Goal: Information Seeking & Learning: Learn about a topic

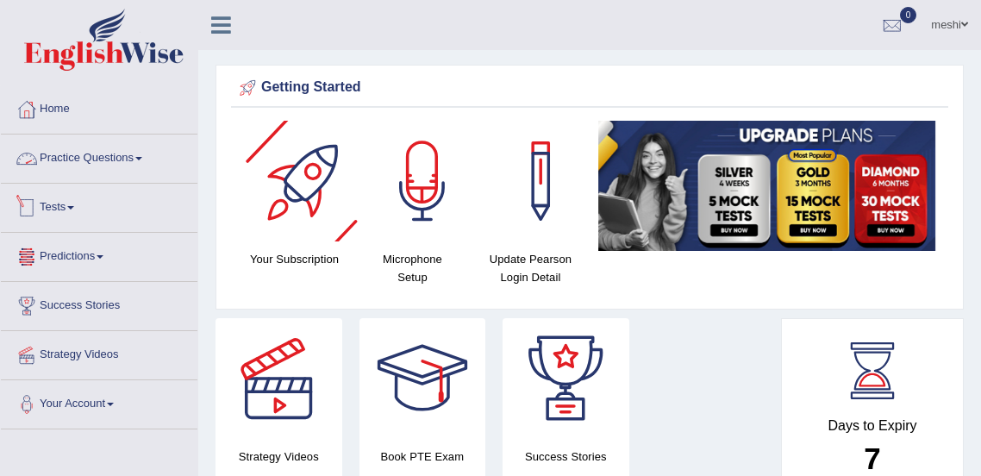
click at [94, 150] on link "Practice Questions" at bounding box center [99, 155] width 196 height 43
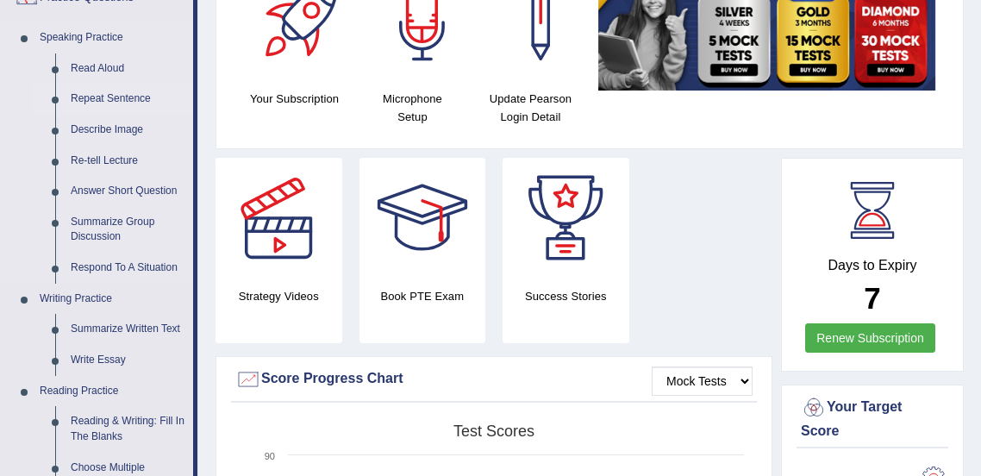
scroll to position [185, 0]
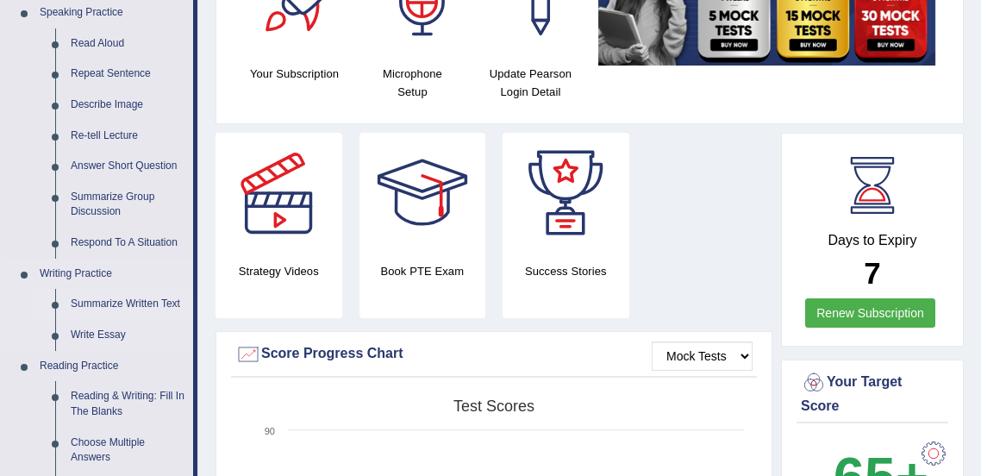
click at [149, 300] on link "Summarize Written Text" at bounding box center [128, 304] width 130 height 31
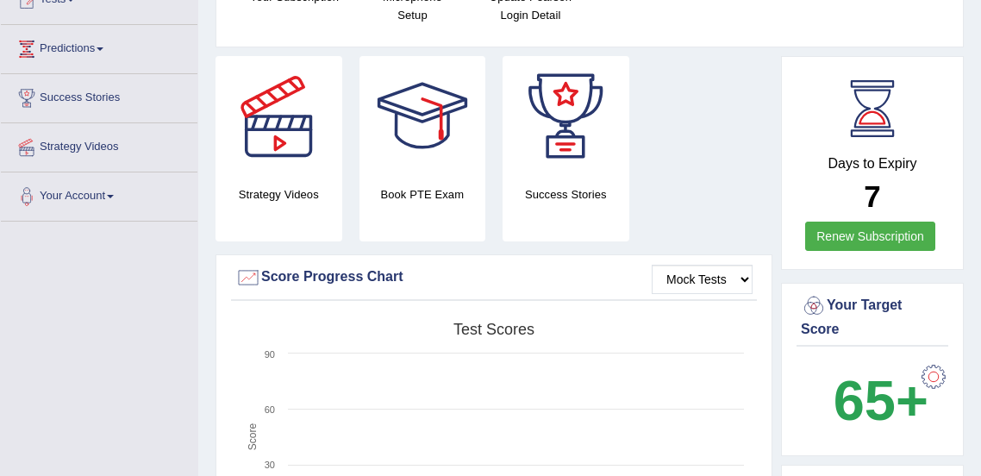
scroll to position [301, 0]
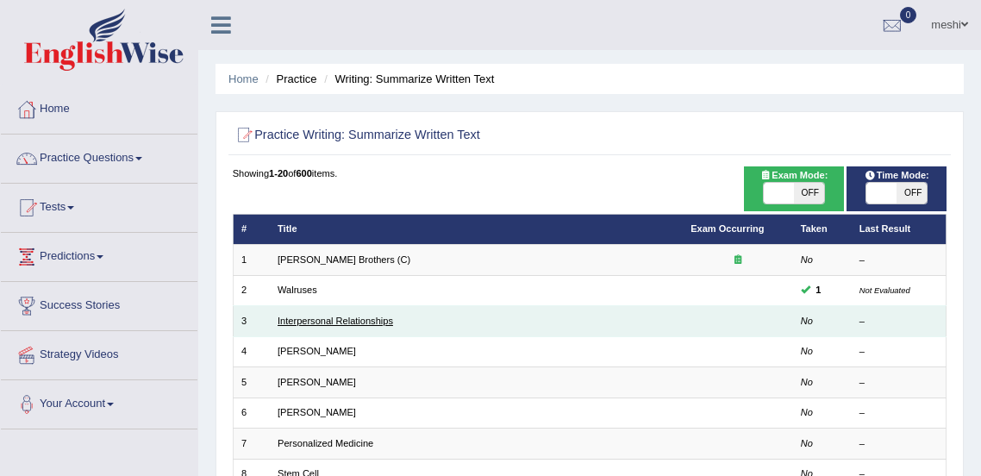
click at [303, 321] on link "Interpersonal Relationships" at bounding box center [334, 320] width 115 height 10
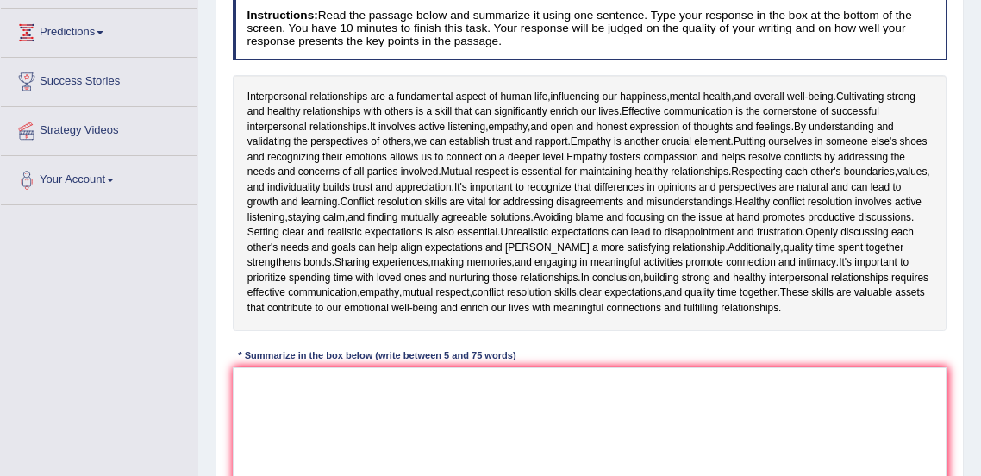
scroll to position [257, 0]
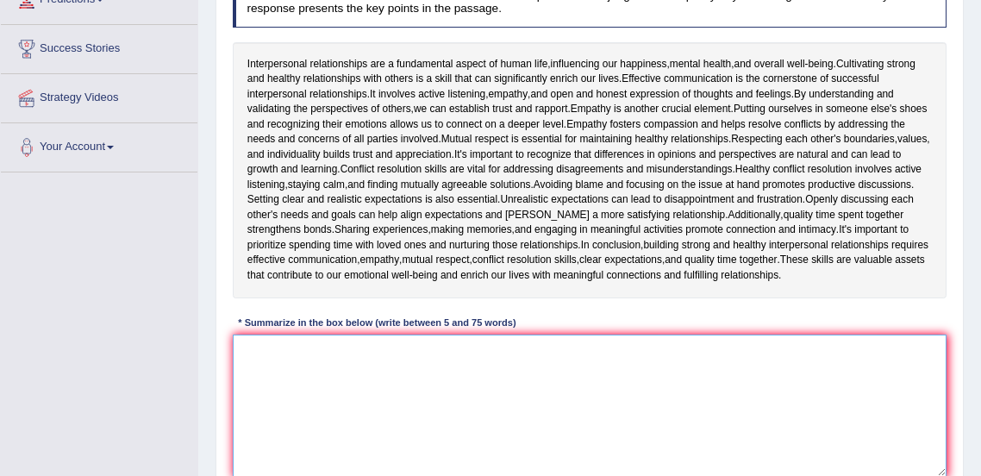
click at [419, 386] on textarea at bounding box center [590, 405] width 714 height 142
click at [443, 355] on textarea "To enrich screen reader interactions, please activate Accessibility in Grammarl…" at bounding box center [590, 405] width 714 height 142
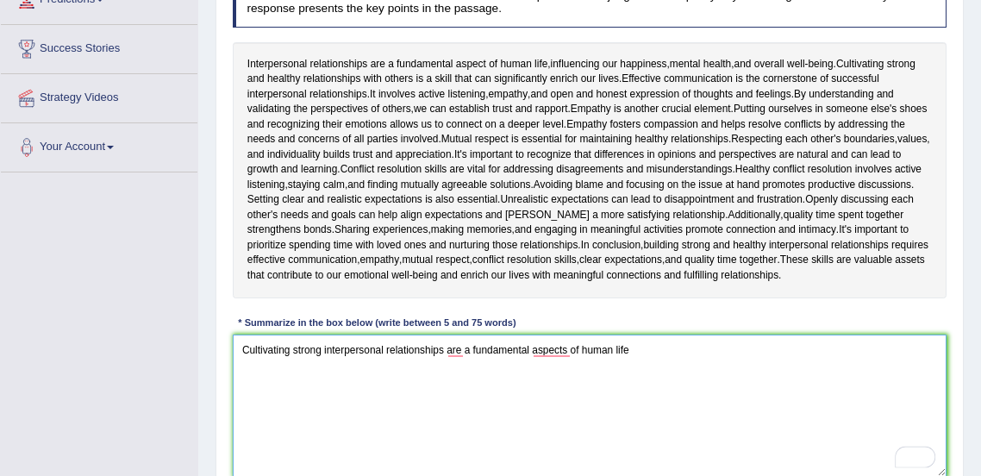
click at [569, 346] on textarea "Cultivating strong interpersonal relationships are a fundamental aspects of hum…" at bounding box center [590, 405] width 714 height 142
click at [463, 351] on textarea "Cultivating strong interpersonal relationships are a fundamental aspect of huma…" at bounding box center [590, 405] width 714 height 142
click at [637, 366] on textarea "Cultivating strong interpersonal relationships is a fundamental aspect of human…" at bounding box center [590, 405] width 714 height 142
click at [323, 347] on textarea "Cultivating strong interpersonal relationships is a fundamental aspect of human…" at bounding box center [590, 405] width 714 height 142
click at [648, 393] on textarea "Interpersonal relationships is a fundamental aspect of human life" at bounding box center [590, 405] width 714 height 142
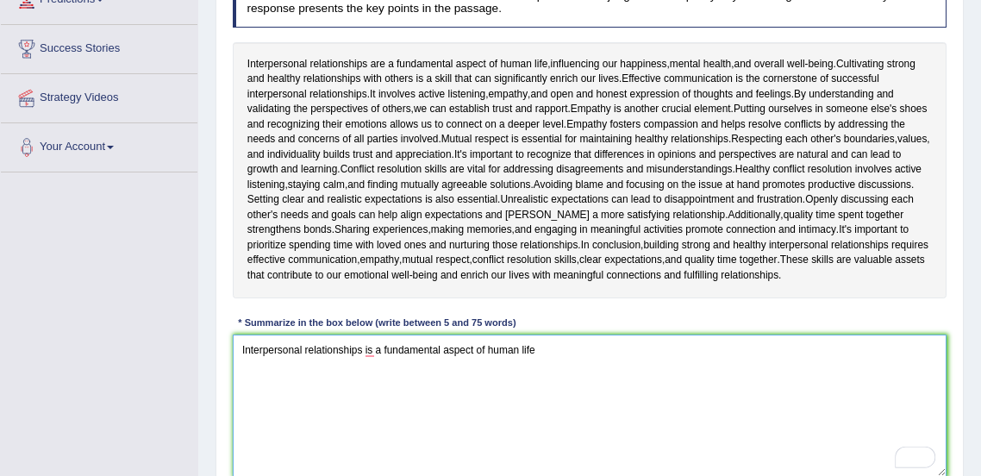
click at [376, 346] on textarea "Interpersonal relationships is a fundamental aspect of human life" at bounding box center [590, 405] width 714 height 142
click at [552, 349] on textarea "Interpersonal relationships are a fundamental aspect of human life" at bounding box center [590, 405] width 714 height 142
click at [708, 381] on textarea "Interpersonal relationships are a fundamental aspect of human life moreover ," at bounding box center [590, 405] width 714 height 142
click at [570, 343] on textarea "Interpersonal relationships are a fundamental aspect of human life moreover," at bounding box center [590, 405] width 714 height 142
click at [599, 351] on textarea "Interpersonal relationships are a fundamental aspect of human life moreover," at bounding box center [590, 405] width 714 height 142
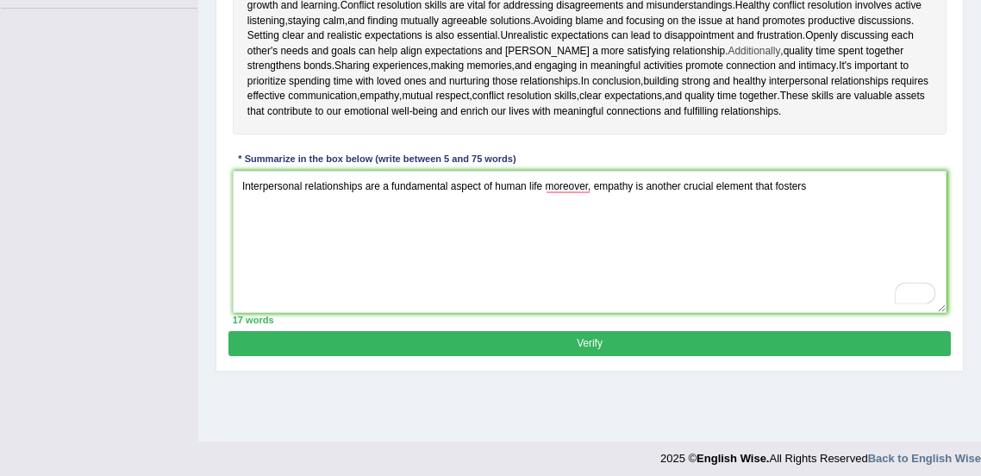
scroll to position [428, 0]
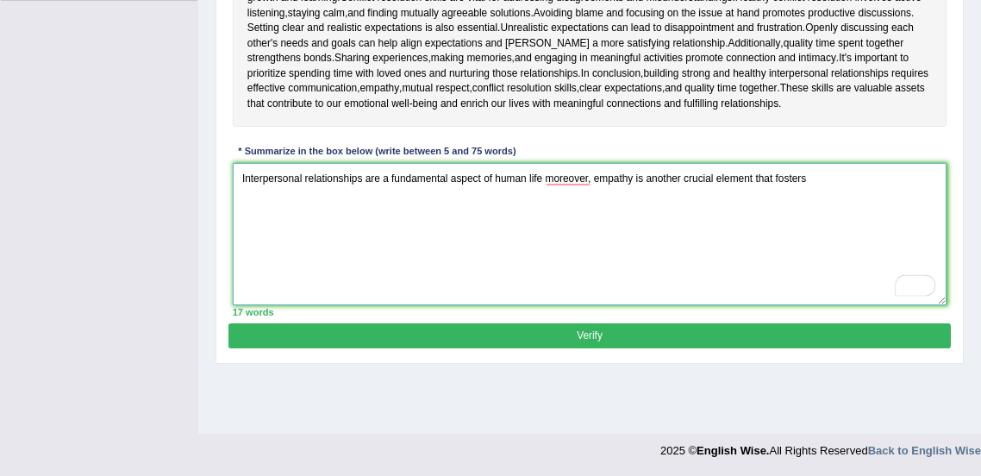
click at [840, 189] on textarea "Interpersonal relationships are a fundamental aspect of human life moreover, em…" at bounding box center [590, 234] width 714 height 142
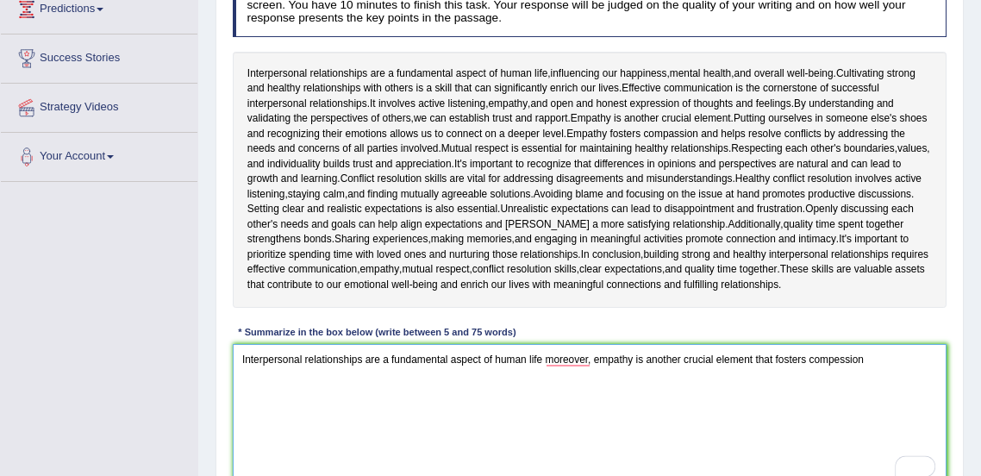
scroll to position [246, 0]
click at [842, 359] on textarea "Interpersonal relationships are a fundamental aspect of human life moreover, em…" at bounding box center [590, 416] width 714 height 142
click at [897, 360] on textarea "Interpersonal relationships are a fundamental aspect of human life moreover, em…" at bounding box center [590, 416] width 714 height 142
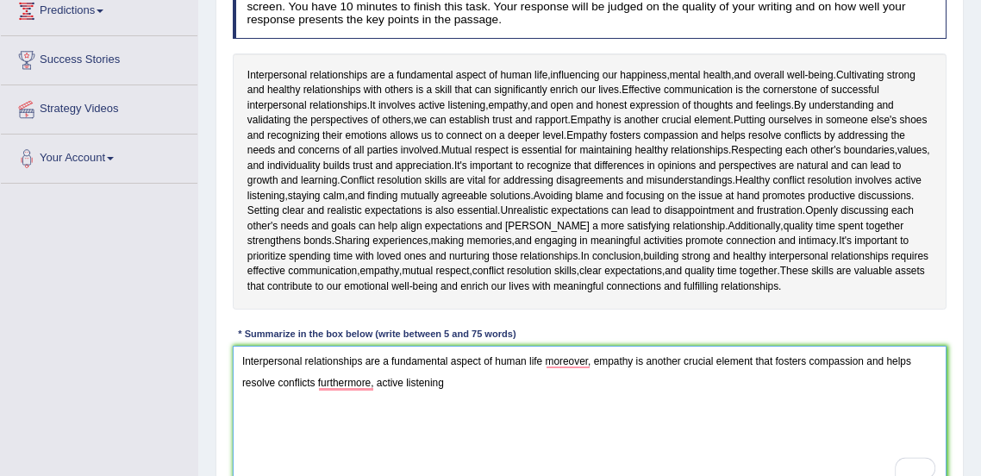
click at [381, 386] on textarea "Interpersonal relationships are a fundamental aspect of human life moreover, em…" at bounding box center [590, 417] width 714 height 142
click at [378, 384] on textarea "Interpersonal relationships are a fundamental aspect of human life moreover, em…" at bounding box center [590, 417] width 714 height 142
click at [486, 380] on textarea "Interpersonal relationships are a fundamental aspect of human life moreover, em…" at bounding box center [590, 417] width 714 height 142
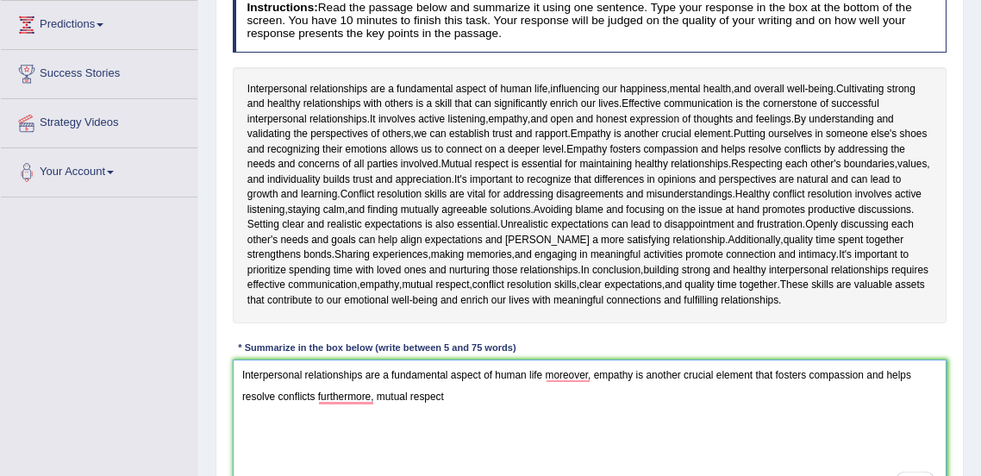
scroll to position [233, 0]
click at [675, 396] on textarea "Interpersonal relationships are a fundamental aspect of human life moreover, em…" at bounding box center [590, 430] width 714 height 142
click at [670, 396] on textarea "Interpersonal relationships are a fundamental aspect of human life moreover, em…" at bounding box center [590, 430] width 714 height 142
click at [390, 398] on textarea "Interpersonal relationships are a fundamental aspect of human life moreover, em…" at bounding box center [590, 430] width 714 height 142
click at [330, 395] on textarea "Interpersonal relationships are a fundamental aspect of human life moreover, em…" at bounding box center [590, 430] width 714 height 142
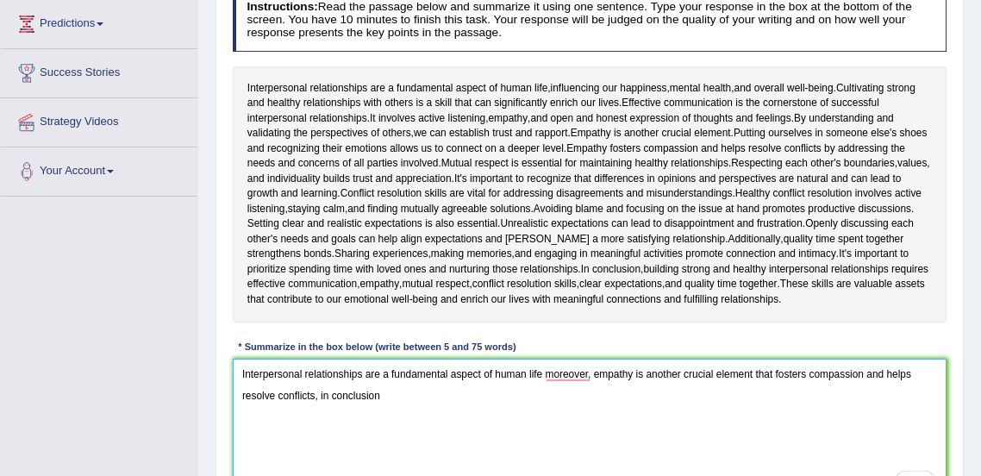
click at [415, 390] on textarea "Interpersonal relationships are a fundamental aspect of human life moreover, em…" at bounding box center [590, 430] width 714 height 142
click at [320, 396] on textarea "Interpersonal relationships are a fundamental aspect of human life moreover, em…" at bounding box center [590, 430] width 714 height 142
click at [321, 396] on textarea "Interpersonal relationships are a fundamental aspect of human life moreover, em…" at bounding box center [590, 430] width 714 height 142
click at [408, 394] on textarea "Interpersonal relationships are a fundamental aspect of human life moreover, em…" at bounding box center [590, 430] width 714 height 142
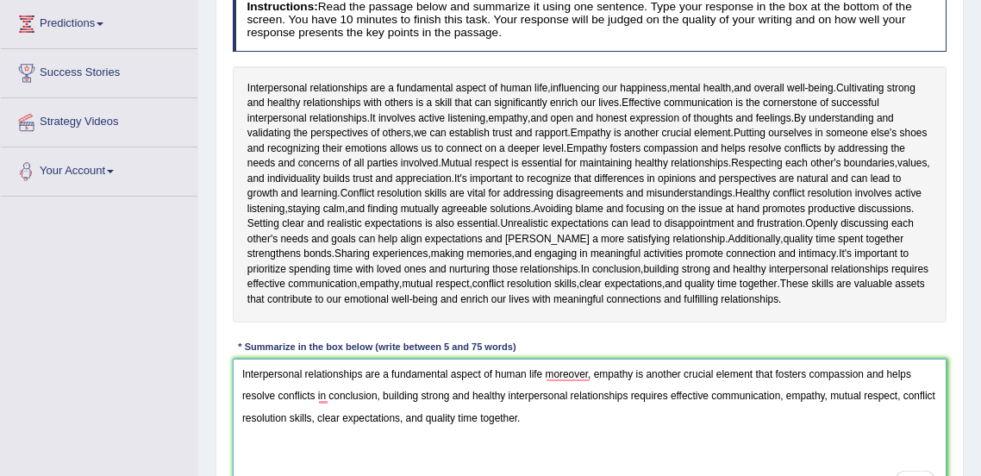
click at [321, 396] on textarea "Interpersonal relationships are a fundamental aspect of human life moreover, em…" at bounding box center [590, 430] width 714 height 142
click at [588, 377] on textarea "Interpersonal relationships are a fundamental aspect of human life moreover, em…" at bounding box center [590, 430] width 714 height 142
click at [591, 377] on textarea "Interpersonal relationships are a fundamental aspect of human life moreover, em…" at bounding box center [590, 430] width 714 height 142
click at [609, 405] on textarea "Interpersonal relationships are a fundamental aspect of human life moreover emp…" at bounding box center [590, 430] width 714 height 142
click at [575, 372] on textarea "Interpersonal relationships are a fundamental aspect of human life moreover emp…" at bounding box center [590, 430] width 714 height 142
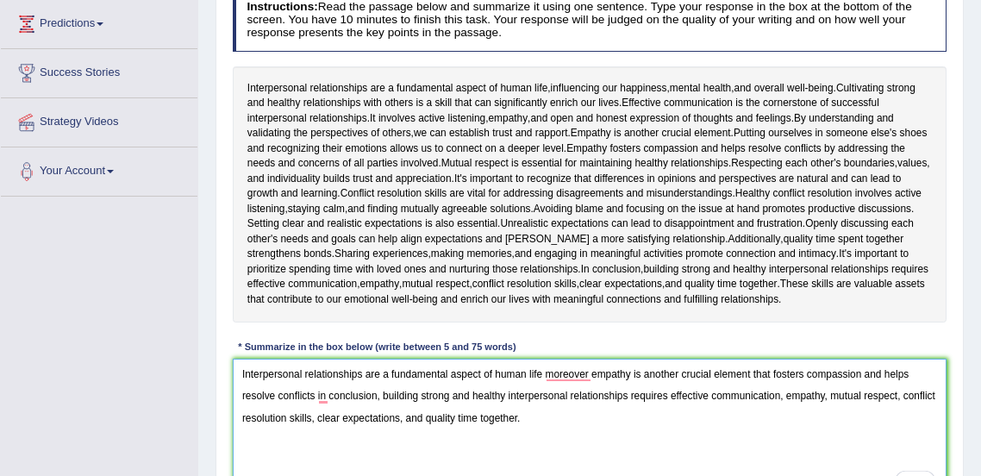
click at [575, 372] on textarea "Interpersonal relationships are a fundamental aspect of human life moreover emp…" at bounding box center [590, 430] width 714 height 142
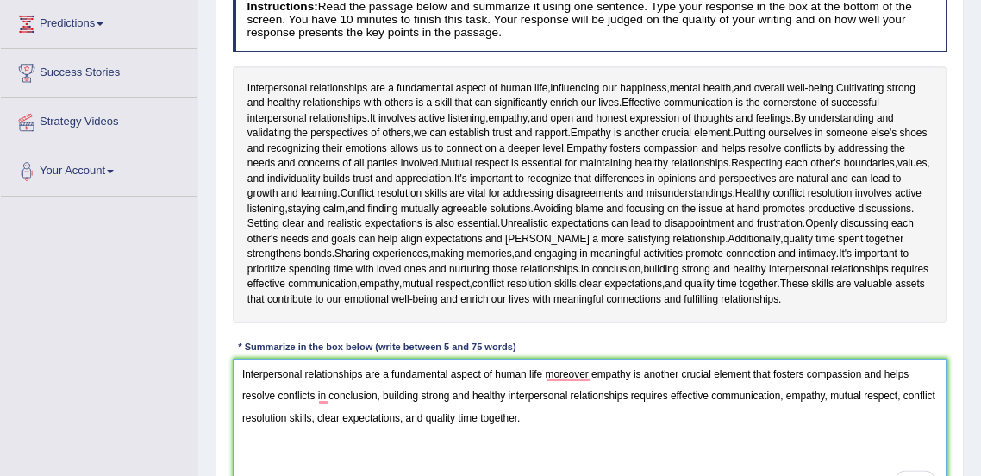
click at [575, 372] on textarea "Interpersonal relationships are a fundamental aspect of human life moreover emp…" at bounding box center [590, 430] width 714 height 142
click at [546, 371] on textarea "Interpersonal relationships are a fundamental aspect of human life moreover emp…" at bounding box center [590, 430] width 714 height 142
click at [563, 403] on textarea "Interpersonal relationships are a fundamental aspect of human life ,moreover em…" at bounding box center [590, 430] width 714 height 142
click at [549, 377] on textarea "Interpersonal relationships are a fundamental aspect of human life ,moreover em…" at bounding box center [590, 430] width 714 height 142
click at [589, 375] on textarea "Interpersonal relationships are a fundamental aspect of human life moreover emp…" at bounding box center [590, 430] width 714 height 142
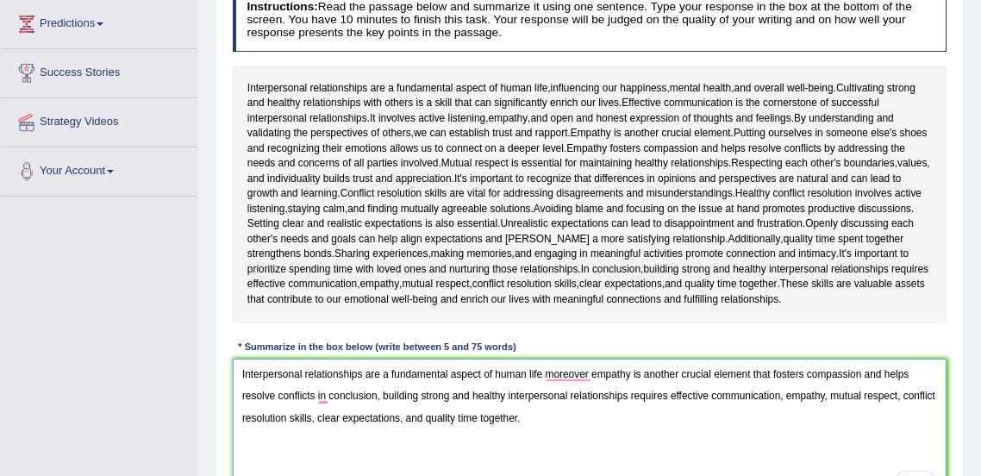
click at [589, 375] on textarea "Interpersonal relationships are a fundamental aspect of human life moreover emp…" at bounding box center [590, 430] width 714 height 142
click at [616, 442] on textarea "Interpersonal relationships are a fundamental aspect of human life moreover, em…" at bounding box center [590, 430] width 714 height 142
click at [321, 396] on textarea "Interpersonal relationships are a fundamental aspect of human life moreover, em…" at bounding box center [590, 430] width 714 height 142
click at [324, 399] on textarea "Interpersonal relationships are a fundamental aspect of human life moreover, em…" at bounding box center [590, 430] width 714 height 142
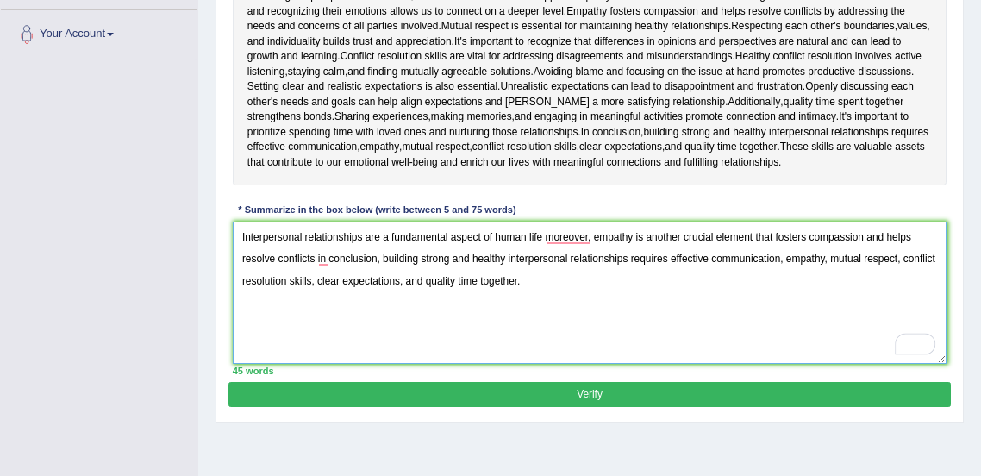
scroll to position [383, 0]
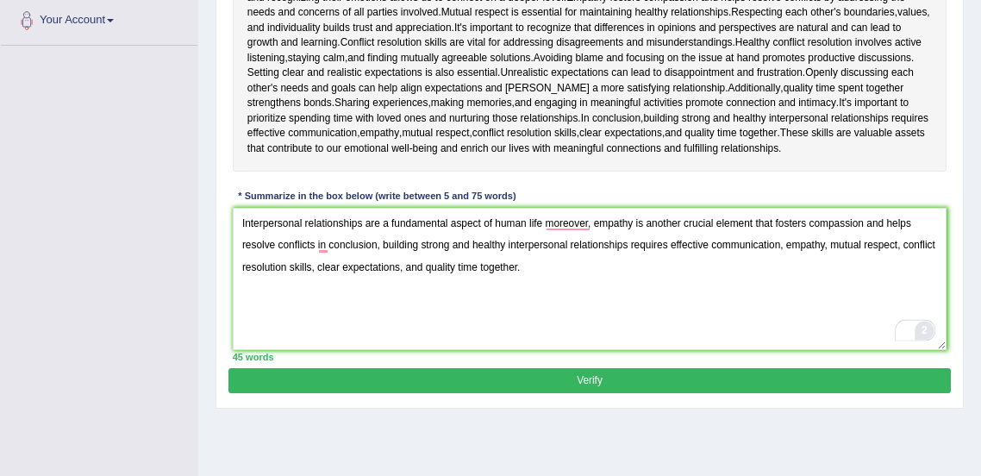
click at [922, 331] on div "2" at bounding box center [924, 330] width 16 height 16
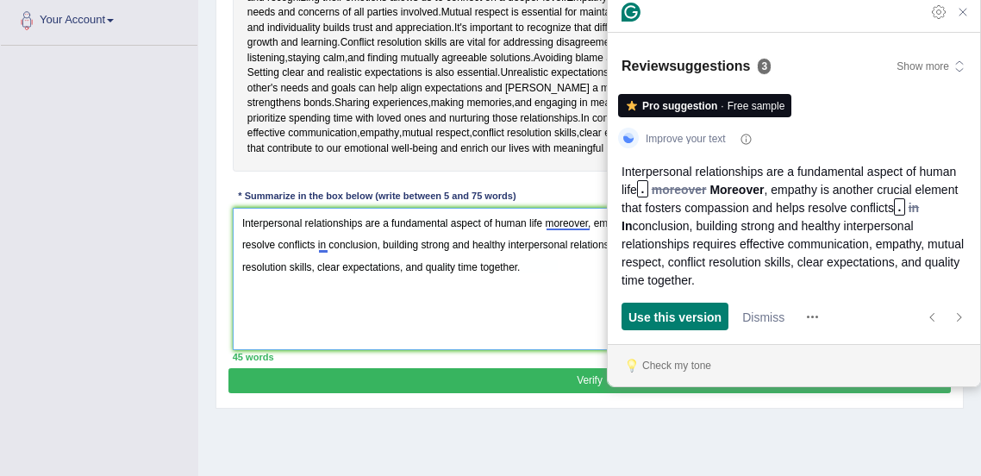
click at [399, 315] on textarea "Interpersonal relationships are a fundamental aspect of human life moreover, em…" at bounding box center [590, 279] width 714 height 142
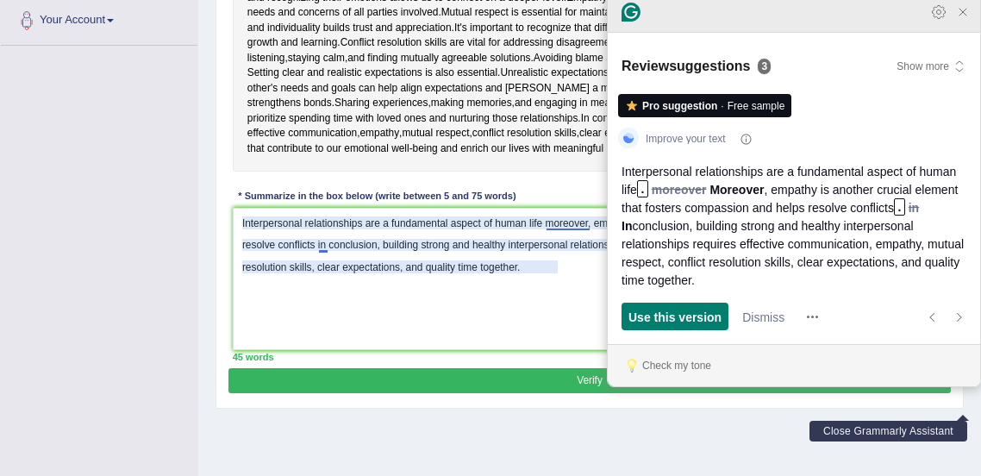
click at [955, 22] on icon "Close Grammarly Assistant" at bounding box center [962, 12] width 21 height 21
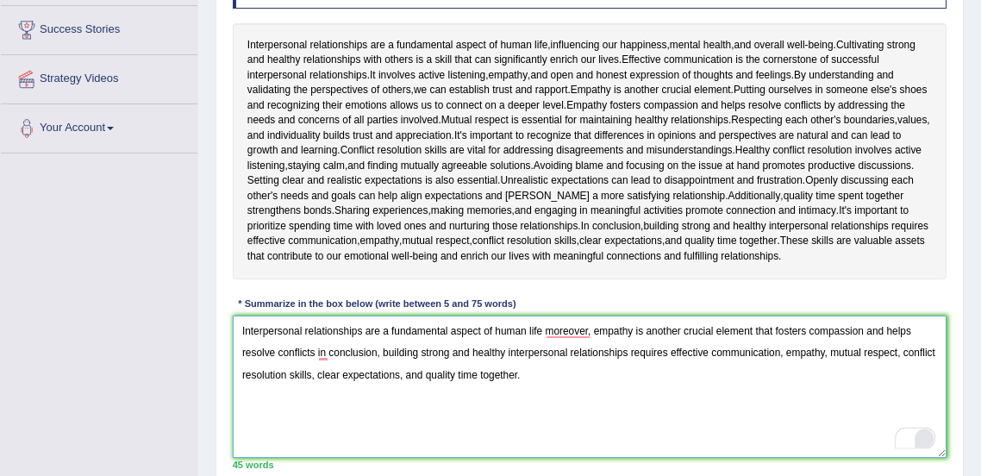
scroll to position [275, 0]
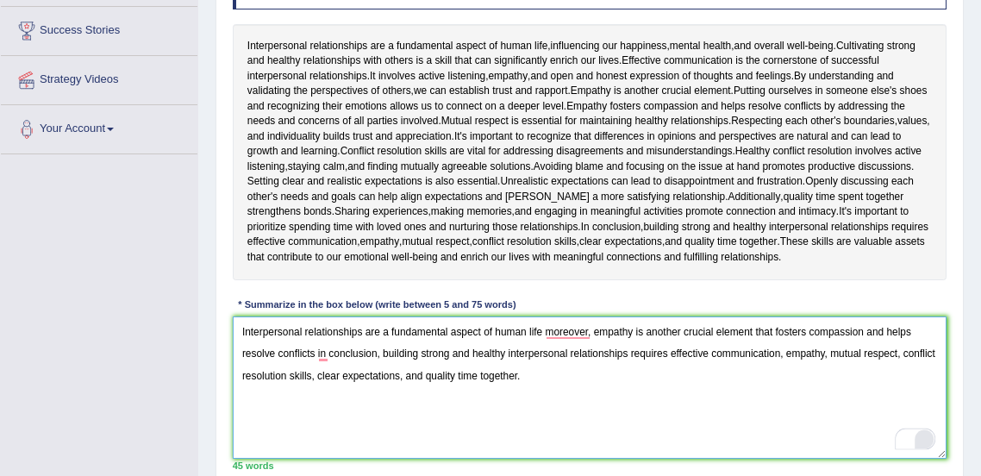
click at [240, 329] on textarea "Interpersonal relationships are a fundamental aspect of human life moreover, em…" at bounding box center [590, 387] width 714 height 142
click at [319, 355] on textarea "Interpersonal relationships are a fundamental aspect of human life moreover, em…" at bounding box center [590, 387] width 714 height 142
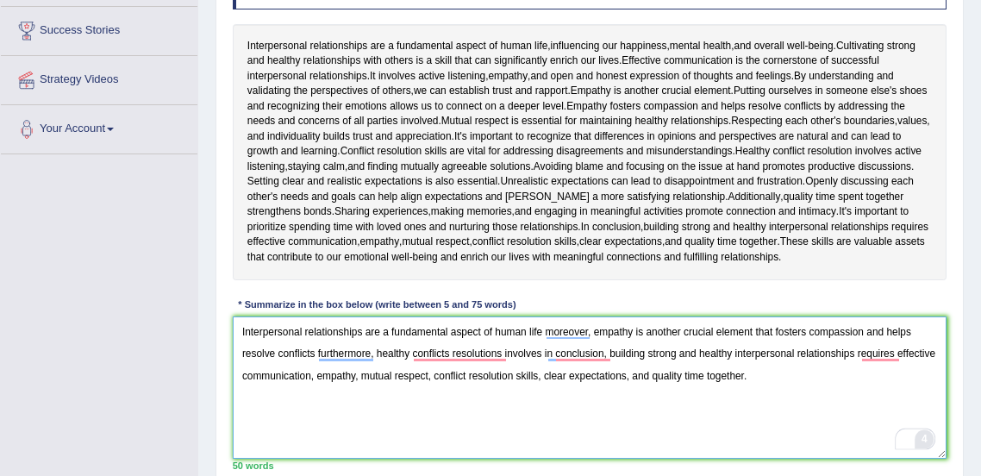
click at [452, 355] on textarea "Interpersonal relationships are a fundamental aspect of human life moreover, em…" at bounding box center [590, 387] width 714 height 142
click at [500, 352] on textarea "Interpersonal relationships are a fundamental aspect of human life moreover, em…" at bounding box center [590, 387] width 714 height 142
click at [534, 351] on textarea "Interpersonal relationships are a fundamental aspect of human life moreover, em…" at bounding box center [590, 387] width 714 height 142
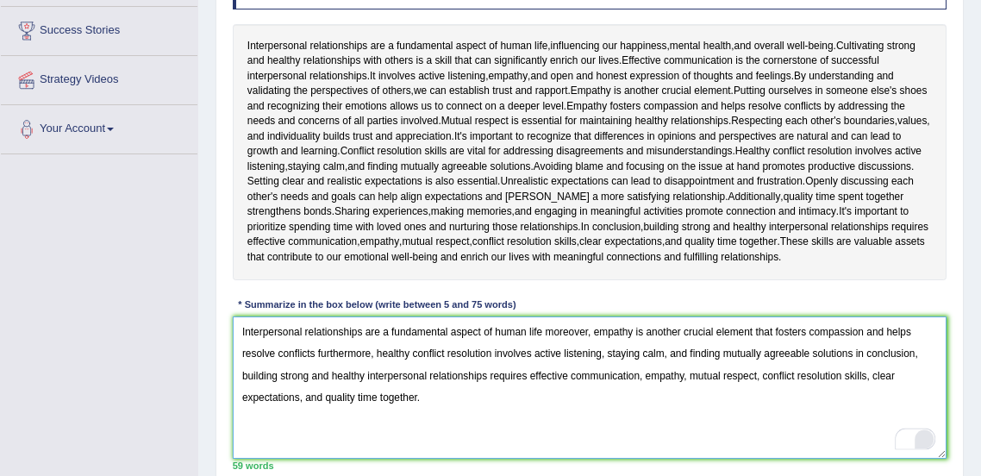
click at [484, 440] on textarea "Interpersonal relationships are a fundamental aspect of human life moreover, em…" at bounding box center [590, 387] width 714 height 142
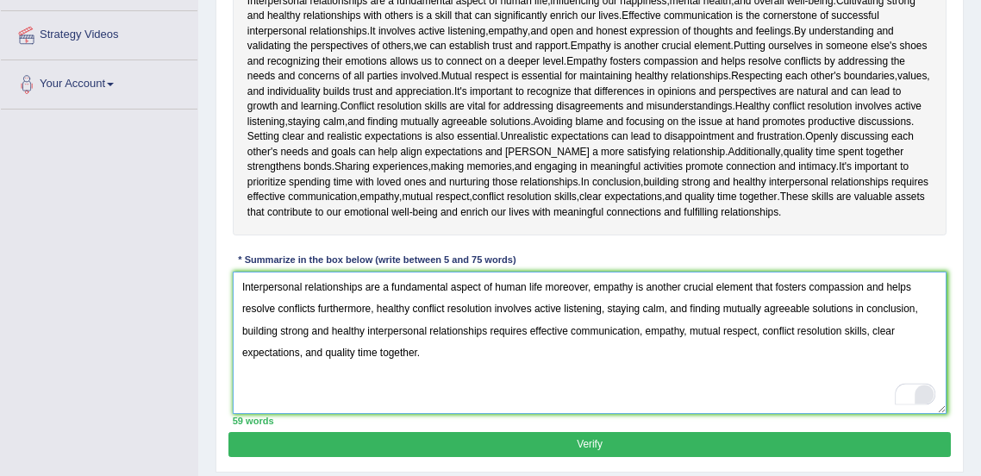
scroll to position [428, 0]
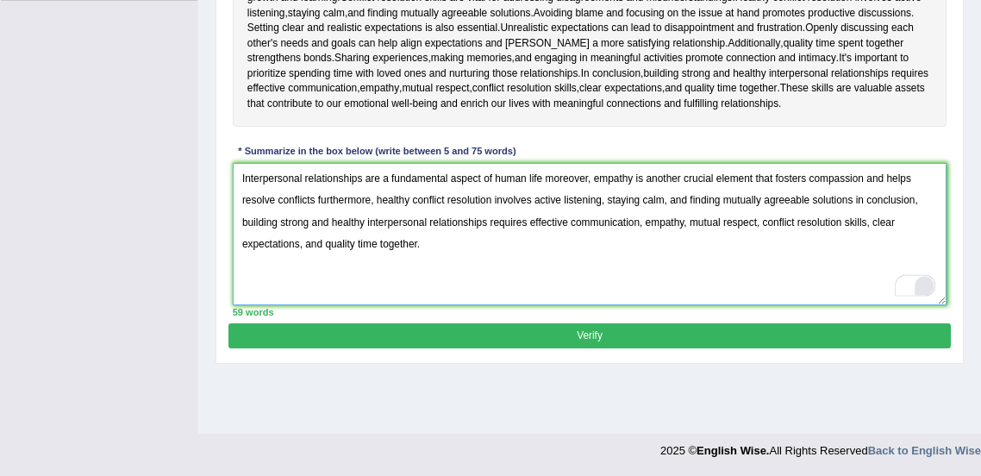
type textarea "Interpersonal relationships are a fundamental aspect of human life moreover, em…"
click at [649, 334] on button "Verify" at bounding box center [588, 335] width 721 height 25
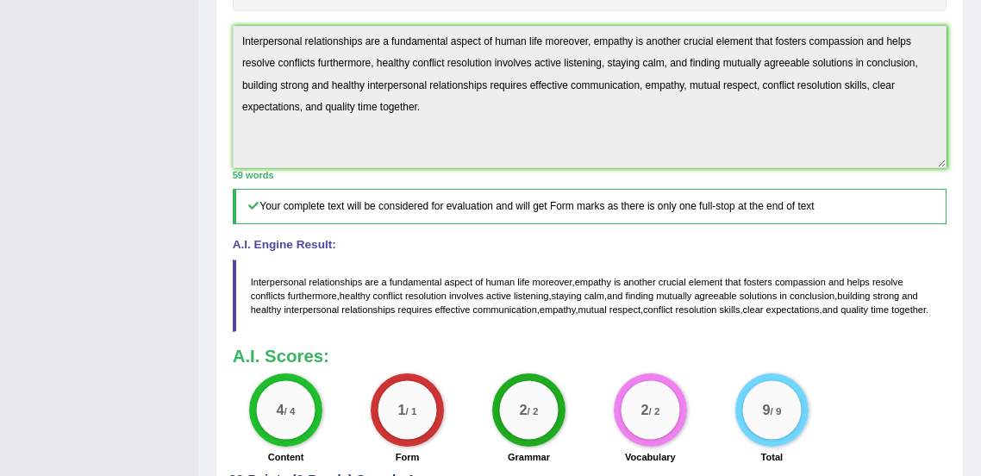
scroll to position [545, 0]
click at [820, 304] on span "expectations" at bounding box center [792, 308] width 53 height 10
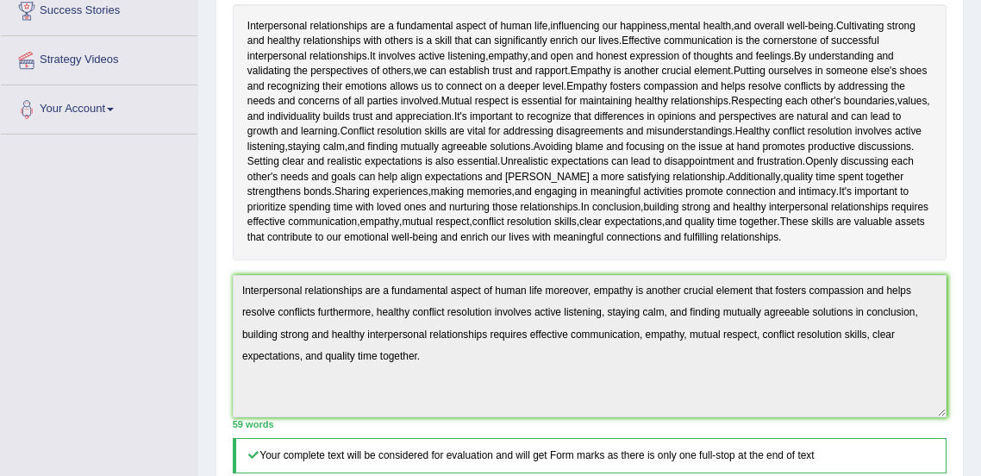
scroll to position [0, 0]
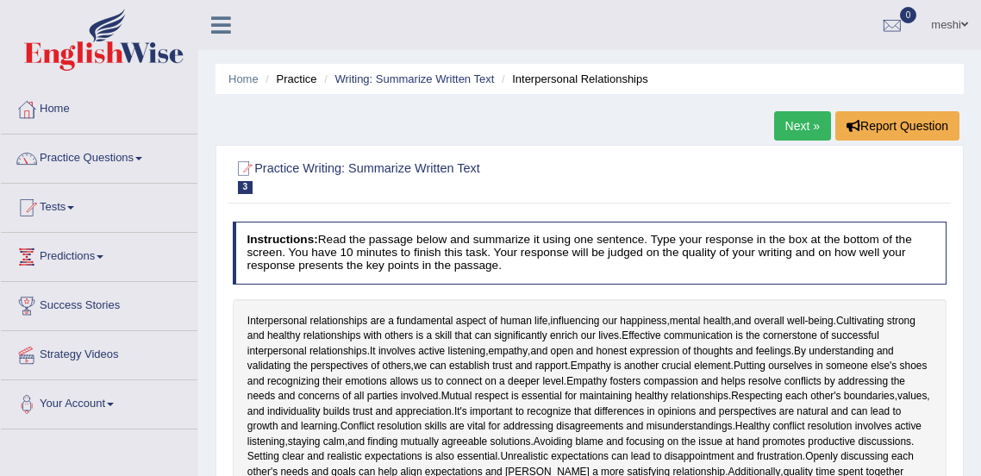
click at [142, 158] on span at bounding box center [138, 158] width 7 height 3
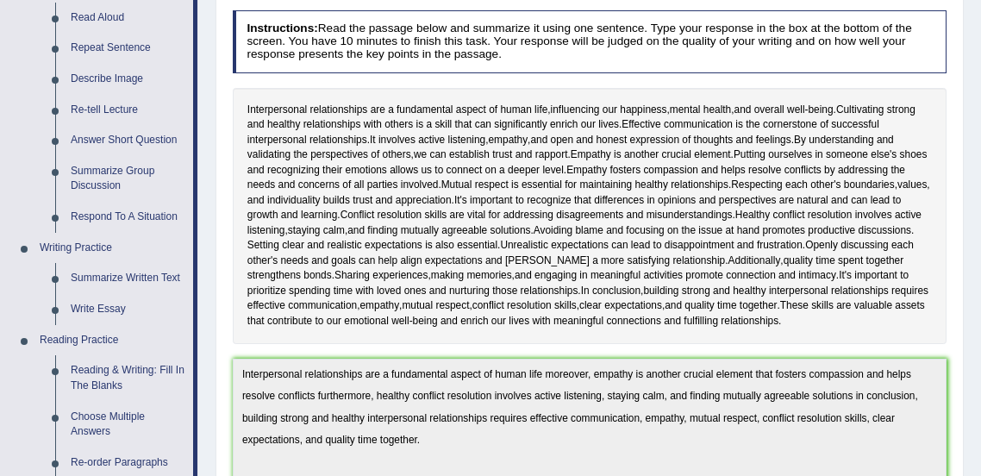
scroll to position [212, 0]
click at [140, 271] on link "Summarize Written Text" at bounding box center [128, 277] width 130 height 31
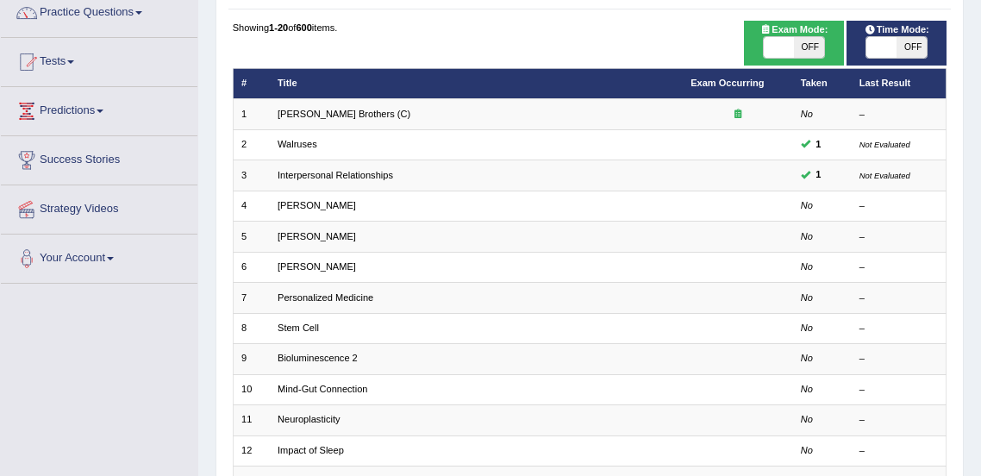
scroll to position [147, 0]
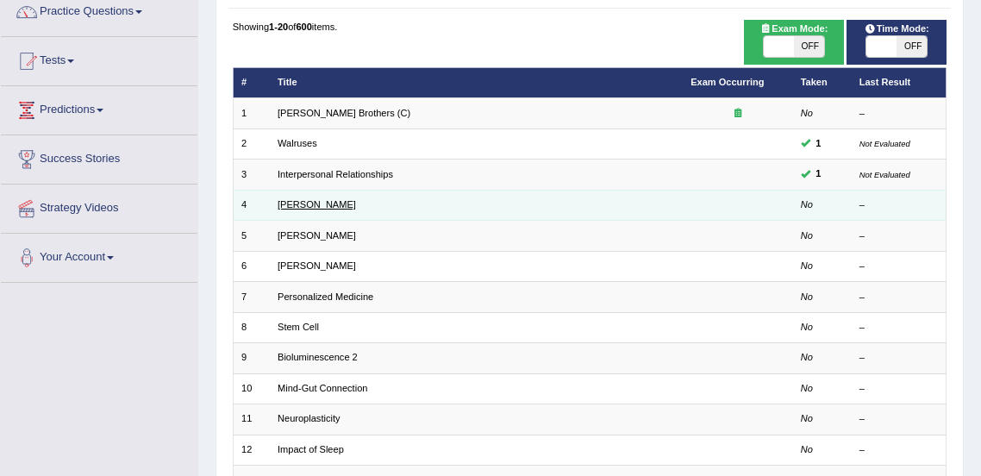
click at [322, 202] on link "[PERSON_NAME]" at bounding box center [316, 204] width 78 height 10
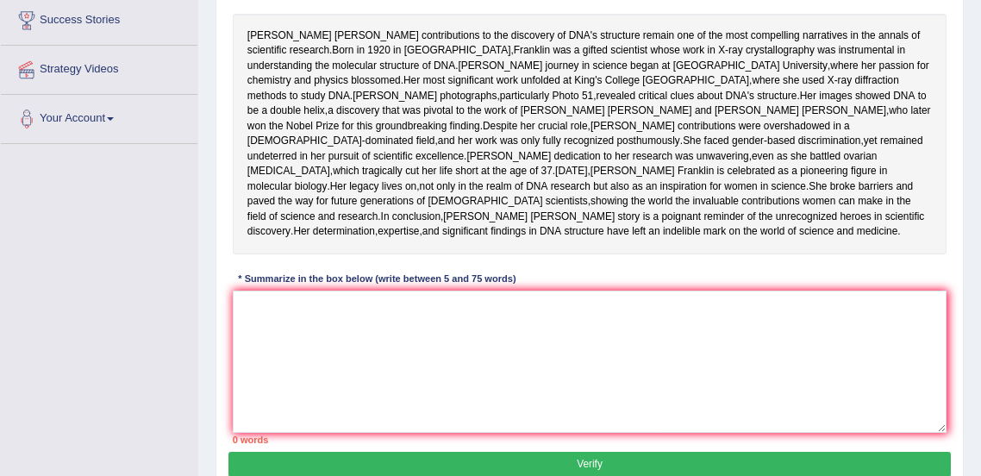
scroll to position [280, 0]
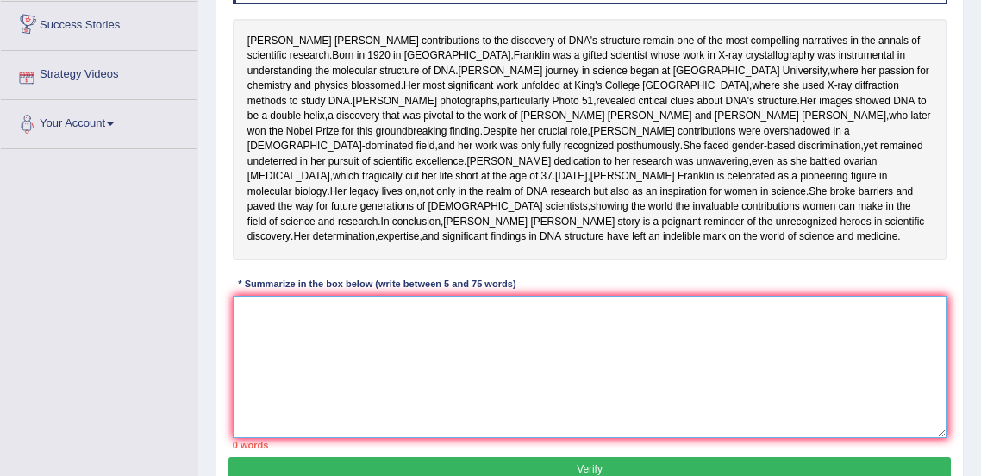
click at [398, 406] on textarea at bounding box center [590, 367] width 714 height 142
click at [527, 371] on textarea "Rosalind" at bounding box center [590, 367] width 714 height 142
click at [462, 379] on textarea "Rosalind Franklin's" at bounding box center [590, 367] width 714 height 142
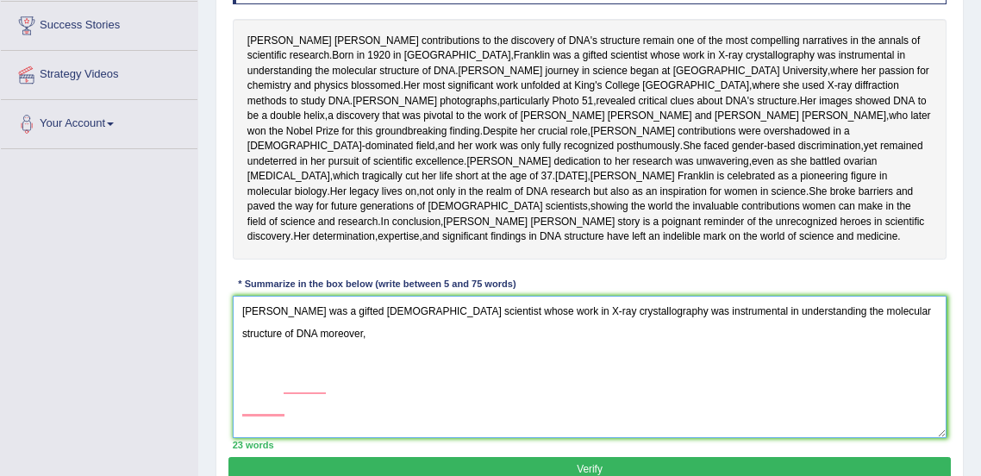
click at [327, 385] on textarea "Rosalind Franklin's was a gifted female scientist whose work in X-ray crystallo…" at bounding box center [590, 367] width 714 height 142
click at [307, 423] on textarea "Rosalind Franklin was a gifted female scientist whose work in X-ray crystallogr…" at bounding box center [590, 367] width 714 height 142
click at [923, 385] on textarea "Rosalind Franklin was a gifted female scientist whose work in X-ray crystallogr…" at bounding box center [590, 367] width 714 height 142
click at [415, 421] on textarea "Rosalind Franklin was a gifted female scientist whose work in X-ray crystallogr…" at bounding box center [590, 367] width 714 height 142
click at [290, 409] on textarea "Rosalind Franklin was a gifted female scientist whose work in X-ray crystallogr…" at bounding box center [590, 367] width 714 height 142
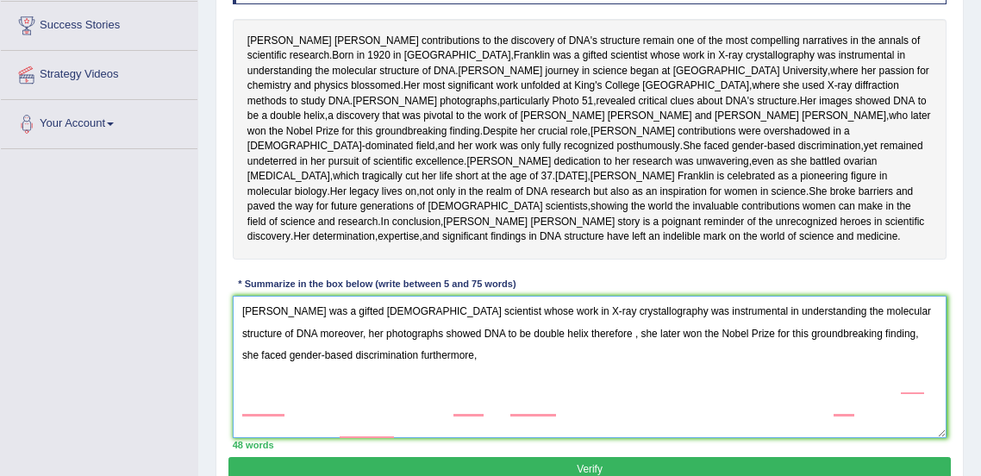
click at [452, 409] on textarea "Rosalind Franklin was a gifted female scientist whose work in X-ray crystallogr…" at bounding box center [590, 367] width 714 height 142
click at [564, 418] on textarea "Rosalind Franklin was a gifted female scientist whose work in X-ray crystallogr…" at bounding box center [590, 367] width 714 height 142
click at [564, 408] on textarea "Rosalind Franklin was a gifted female scientist whose work in X-ray crystallogr…" at bounding box center [590, 367] width 714 height 142
click at [560, 409] on textarea "Rosalind Franklin was a gifted female scientist whose work in X-ray crystallogr…" at bounding box center [590, 367] width 714 height 142
click at [842, 409] on textarea "Rosalind Franklin was a gifted female scientist whose work in X-ray crystallogr…" at bounding box center [590, 367] width 714 height 142
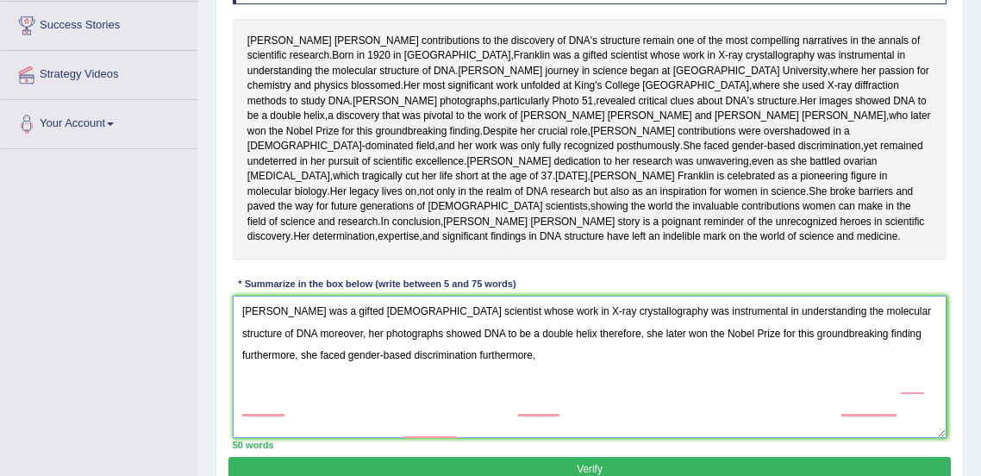
click at [469, 433] on textarea "Rosalind Franklin was a gifted female scientist whose work in X-ray crystallogr…" at bounding box center [590, 367] width 714 height 142
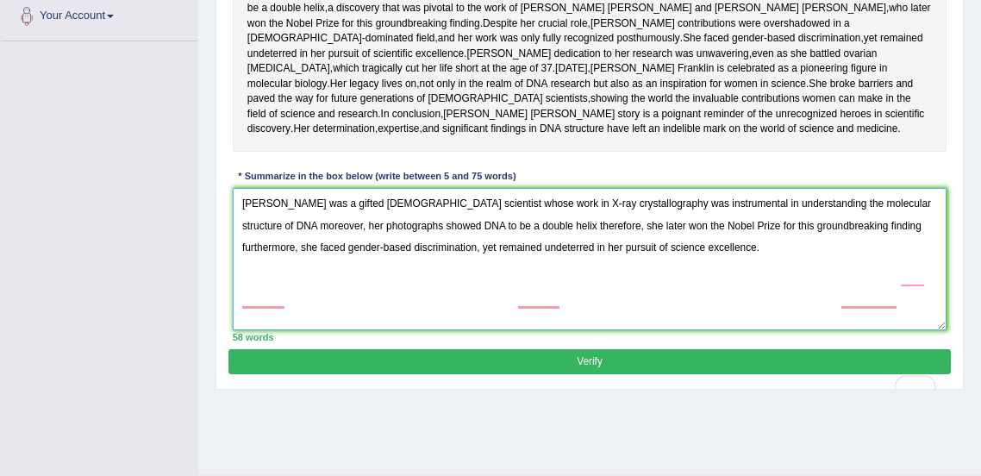
scroll to position [392, 0]
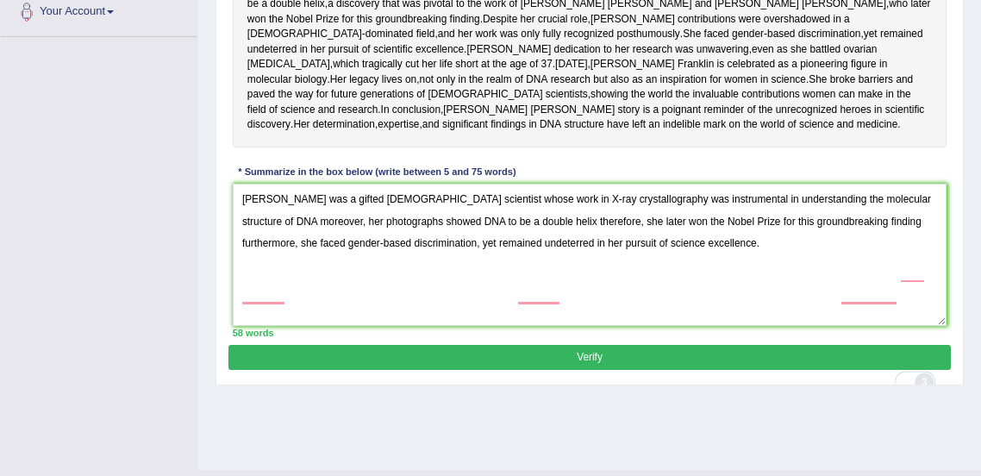
click at [923, 381] on div "3" at bounding box center [924, 382] width 16 height 16
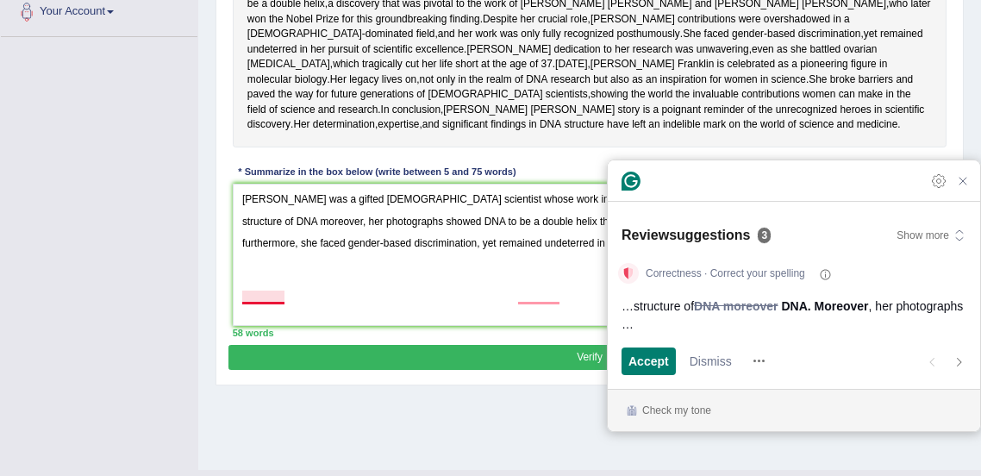
scroll to position [430, 0]
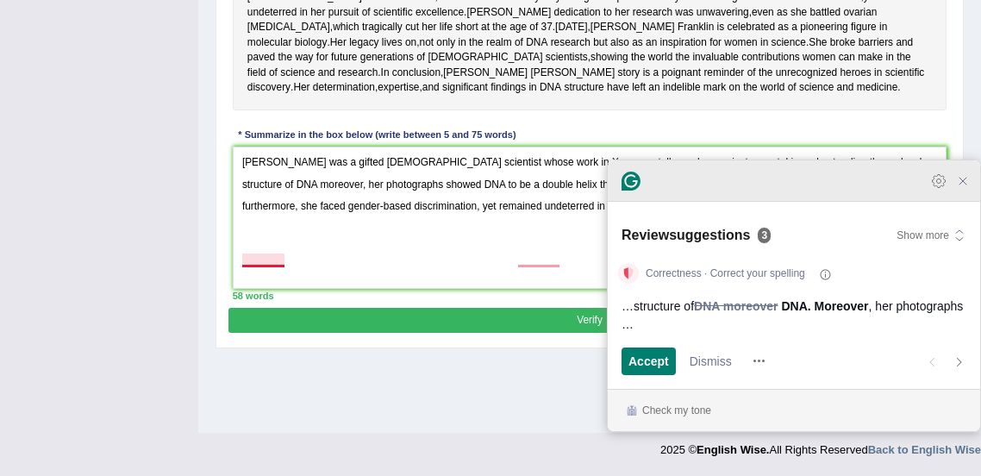
click at [967, 188] on icon "Close Grammarly Assistant" at bounding box center [963, 181] width 14 height 14
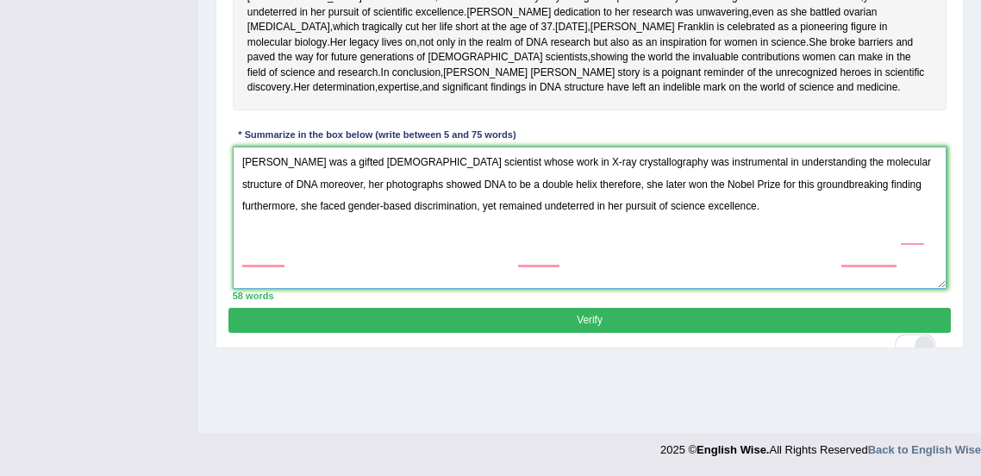
click at [918, 232] on textarea "Rosalind Franklin was a gifted female scientist whose work in X-ray crystallogr…" at bounding box center [590, 218] width 714 height 142
click at [791, 289] on textarea "Rosalind Franklin was a gifted female scientist whose work in X-ray crystallogr…" at bounding box center [590, 218] width 714 height 142
click at [918, 337] on div "5" at bounding box center [924, 345] width 16 height 16
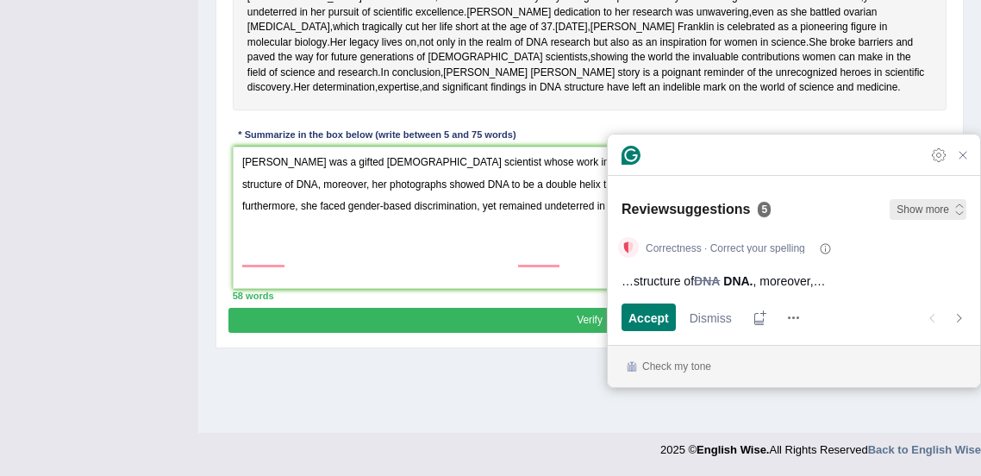
click at [955, 207] on icon "button" at bounding box center [959, 210] width 14 height 14
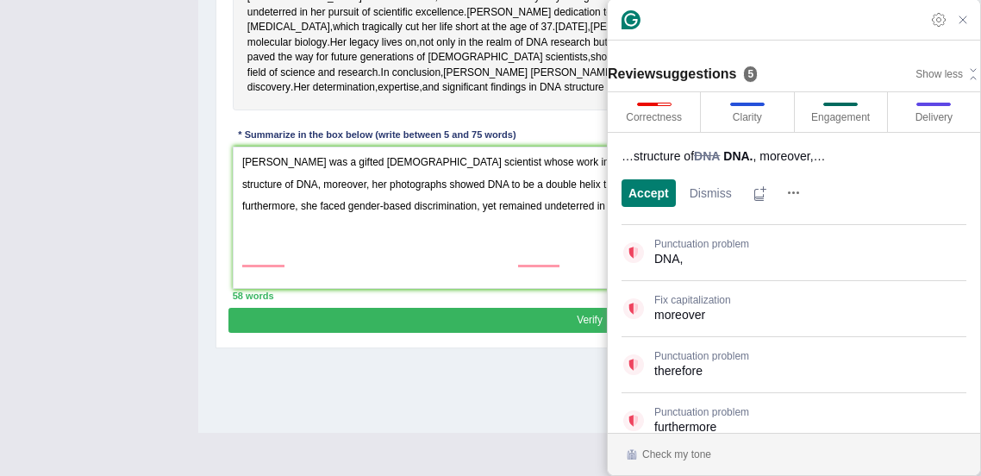
scroll to position [53, 0]
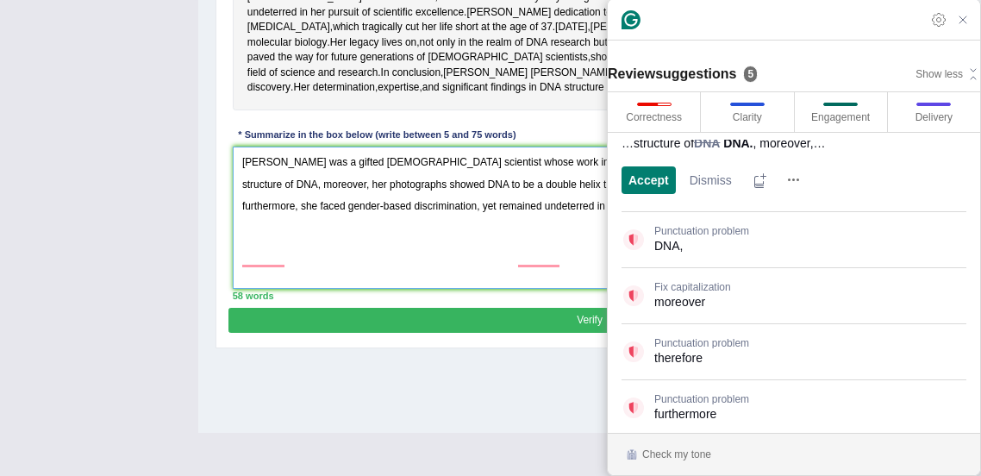
click at [577, 289] on textarea "Rosalind Franklin was a gifted female scientist whose work in X-ray crystallogr…" at bounding box center [590, 218] width 714 height 142
click at [561, 265] on textarea "Rosalind Franklin was a gifted female scientist whose work in X-ray crystallogr…" at bounding box center [590, 218] width 714 height 142
click at [547, 456] on div at bounding box center [490, 445] width 981 height 25
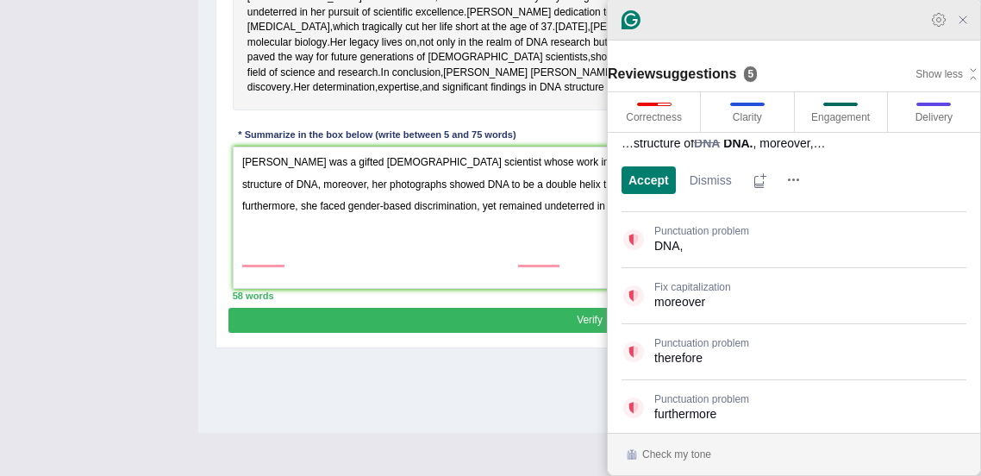
click at [957, 20] on icon "Close Grammarly Assistant" at bounding box center [963, 20] width 14 height 14
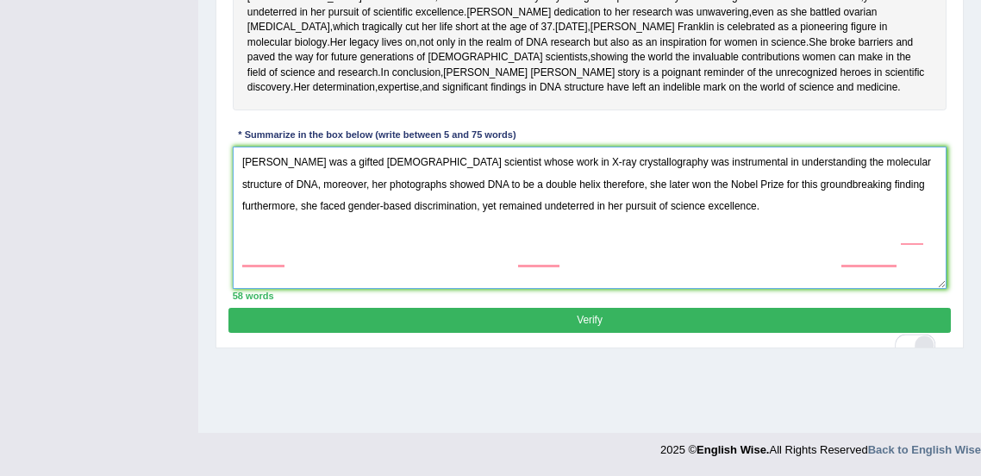
click at [922, 238] on textarea "Rosalind Franklin was a gifted female scientist whose work in X-ray crystallogr…" at bounding box center [590, 218] width 714 height 142
click at [923, 237] on textarea "Rosalind Franklin was a gifted female scientist whose work in X-ray crystallogr…" at bounding box center [590, 218] width 714 height 142
click at [887, 236] on textarea "Rosalind Franklin was a gifted female scientist whose work in X-ray crystallogr…" at bounding box center [590, 218] width 714 height 142
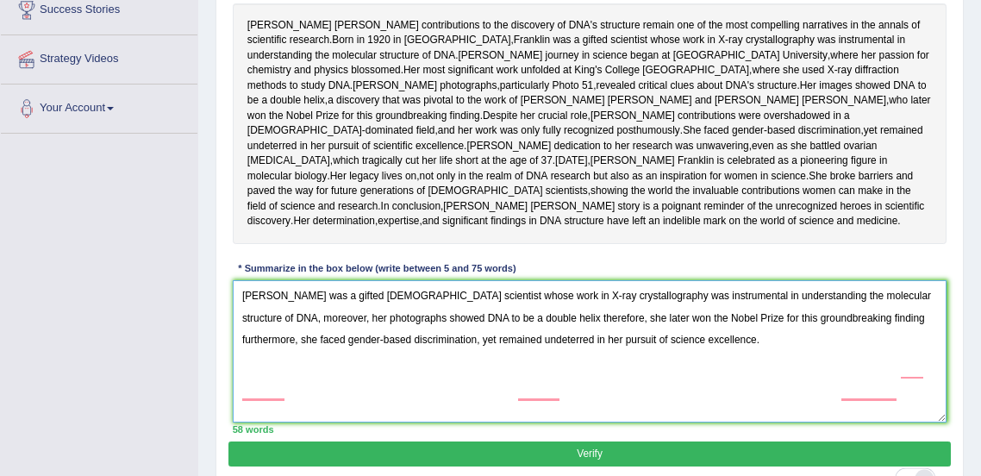
scroll to position [298, 0]
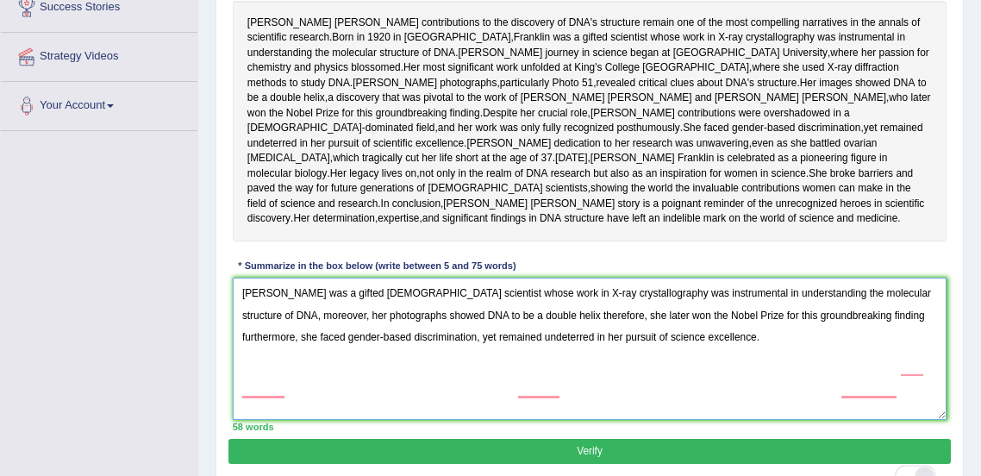
click at [649, 395] on textarea "Rosalind Franklin was a gifted female scientist whose work in X-ray crystallogr…" at bounding box center [590, 348] width 714 height 142
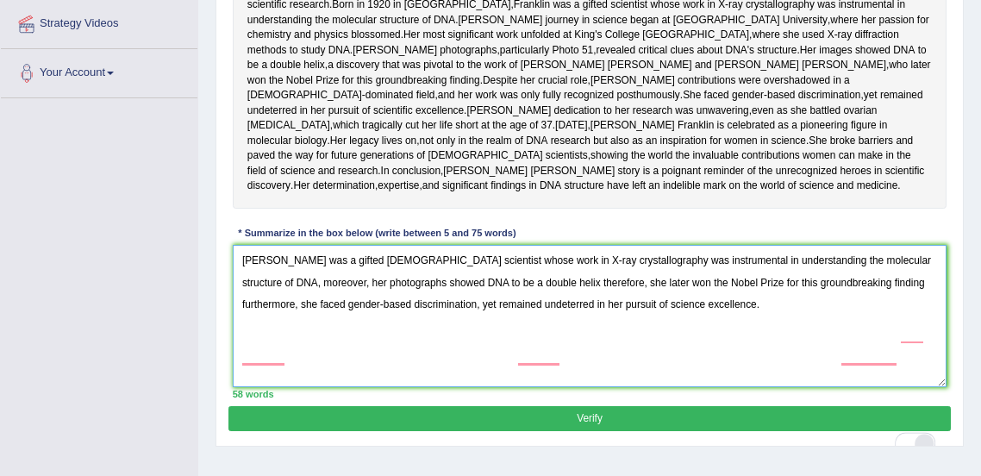
scroll to position [336, 0]
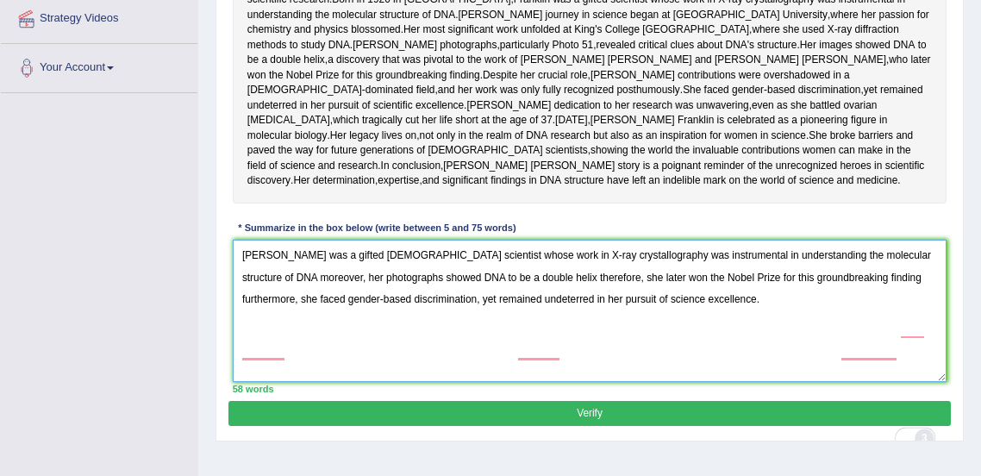
click at [554, 353] on textarea "Rosalind Franklin was a gifted female scientist whose work in X-ray crystallogr…" at bounding box center [590, 311] width 714 height 142
type textarea "Rosalind Franklin was a gifted female scientist whose work in X-ray crystallogr…"
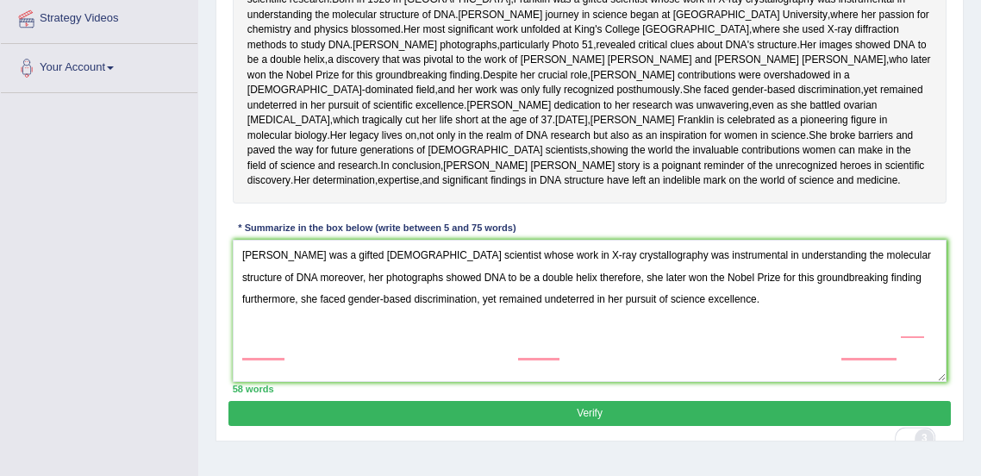
click at [914, 430] on button "3" at bounding box center [923, 437] width 19 height 19
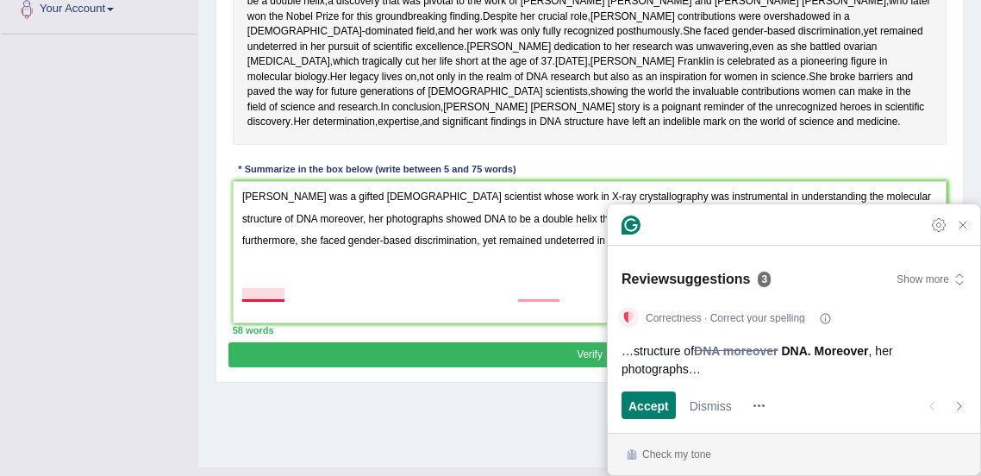
scroll to position [396, 0]
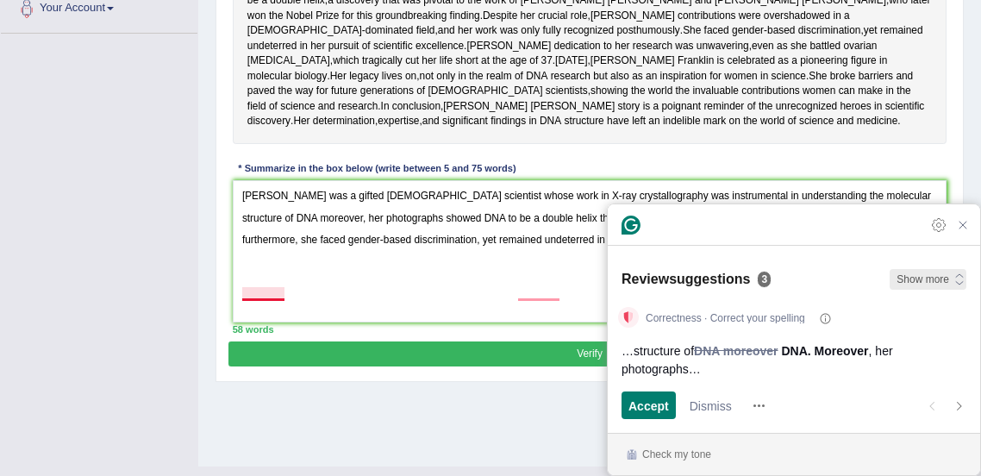
click at [954, 281] on icon "button" at bounding box center [959, 279] width 14 height 14
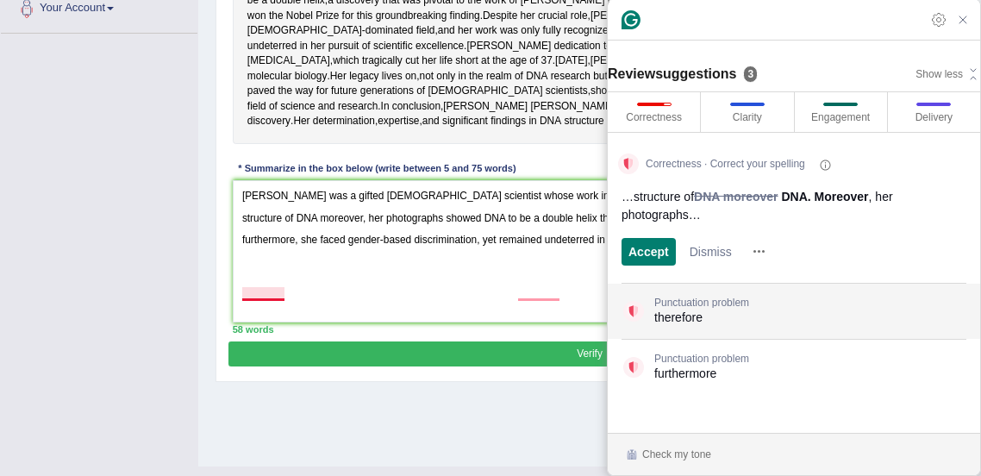
click at [693, 296] on span "Punctuation problem" at bounding box center [701, 302] width 95 height 16
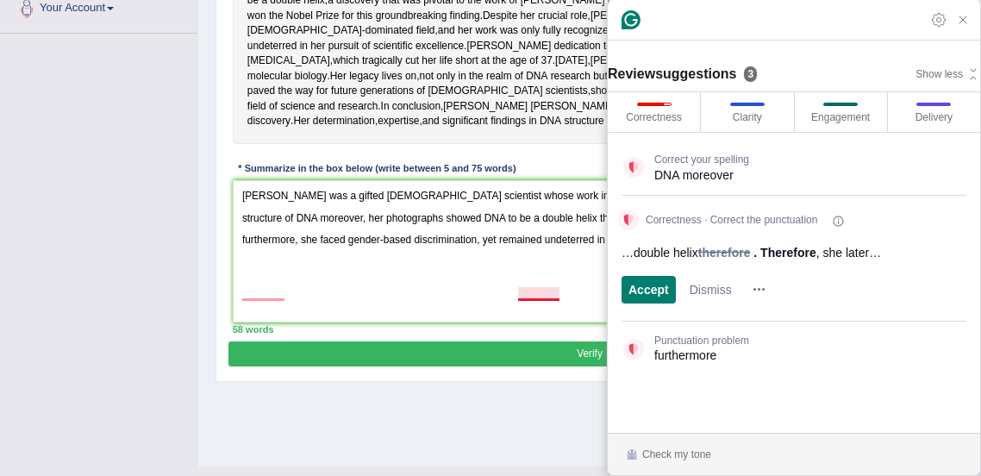
scroll to position [349, 0]
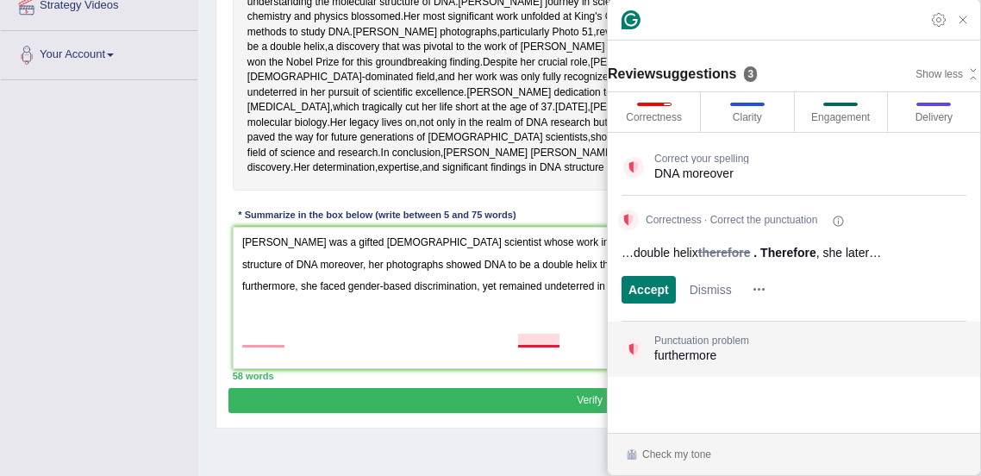
click at [824, 365] on button "Punctuation problem furthermore Open suggestion card" at bounding box center [794, 349] width 372 height 48
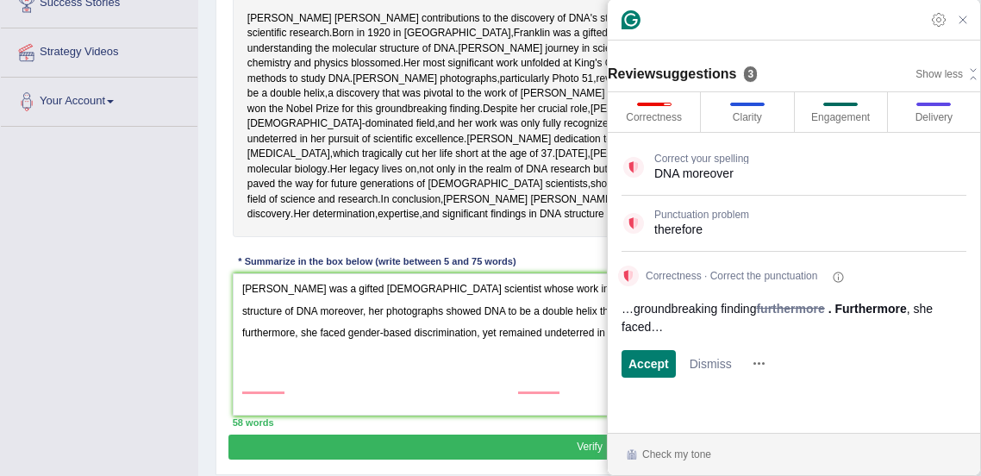
scroll to position [303, 0]
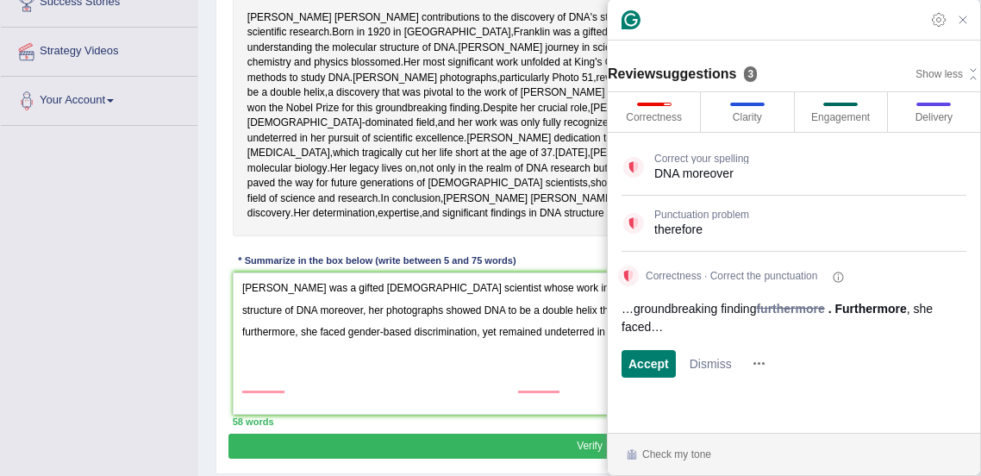
click at [0, 203] on div "Toggle navigation Home Practice Questions Speaking Practice Read Aloud Repeat S…" at bounding box center [490, 145] width 981 height 896
click at [90, 211] on div "Toggle navigation Home Practice Questions Speaking Practice Read Aloud Repeat S…" at bounding box center [490, 145] width 981 height 896
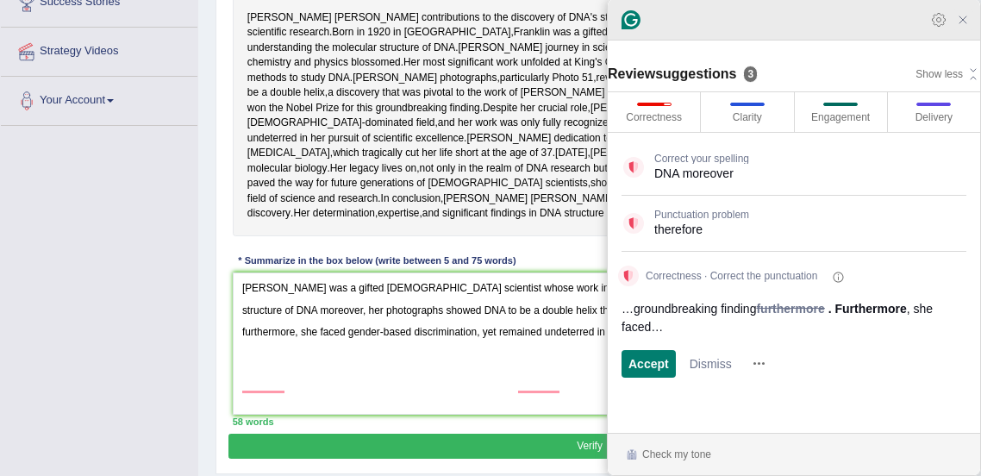
click at [963, 20] on icon "Close Grammarly Assistant" at bounding box center [963, 20] width 14 height 14
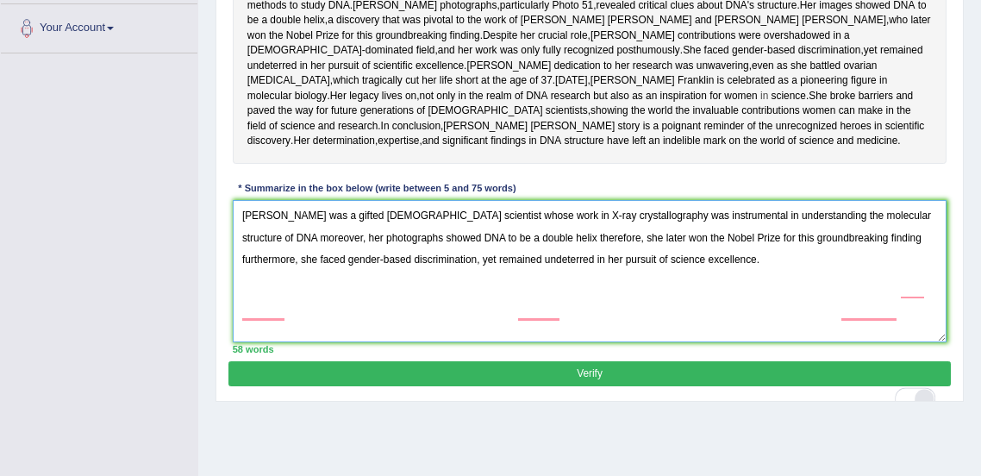
scroll to position [430, 0]
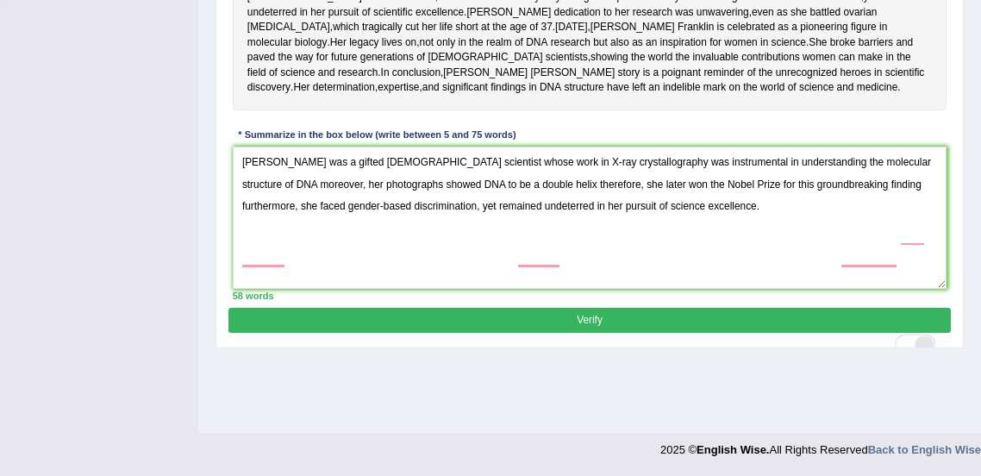
click at [833, 333] on button "Verify" at bounding box center [588, 320] width 721 height 25
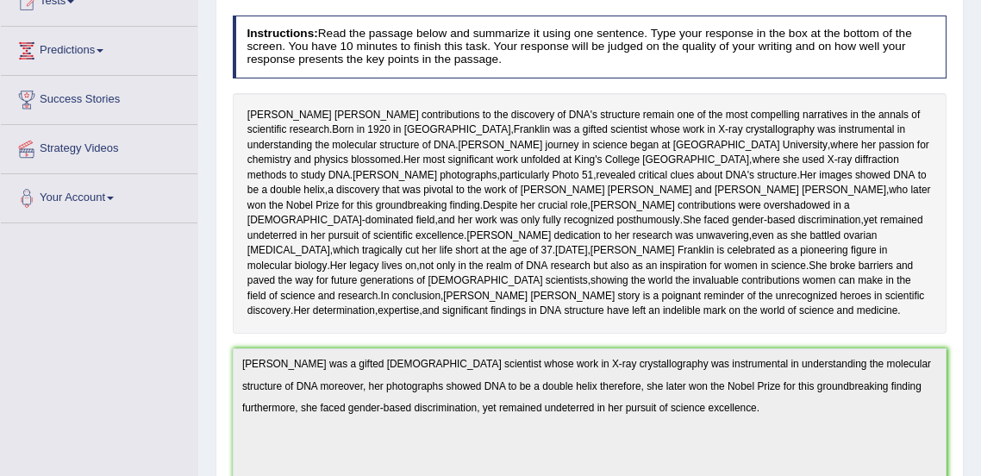
scroll to position [0, 0]
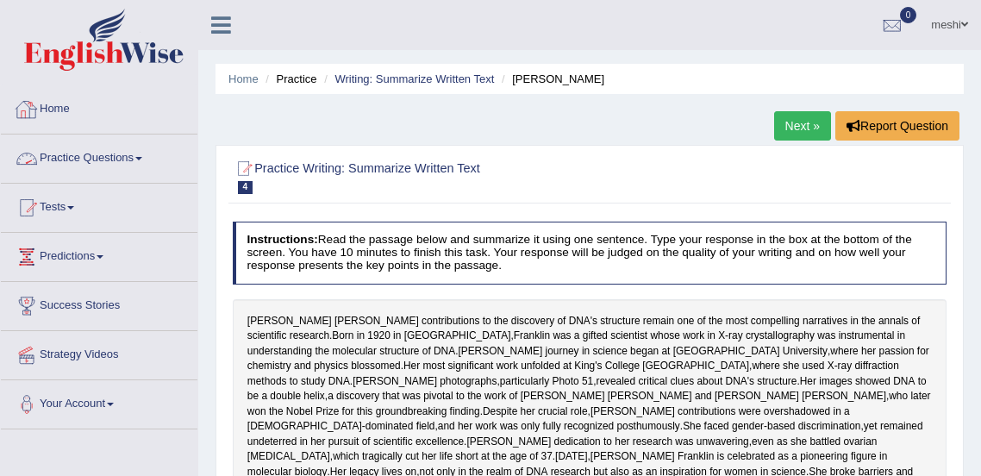
click at [93, 153] on link "Practice Questions" at bounding box center [99, 155] width 196 height 43
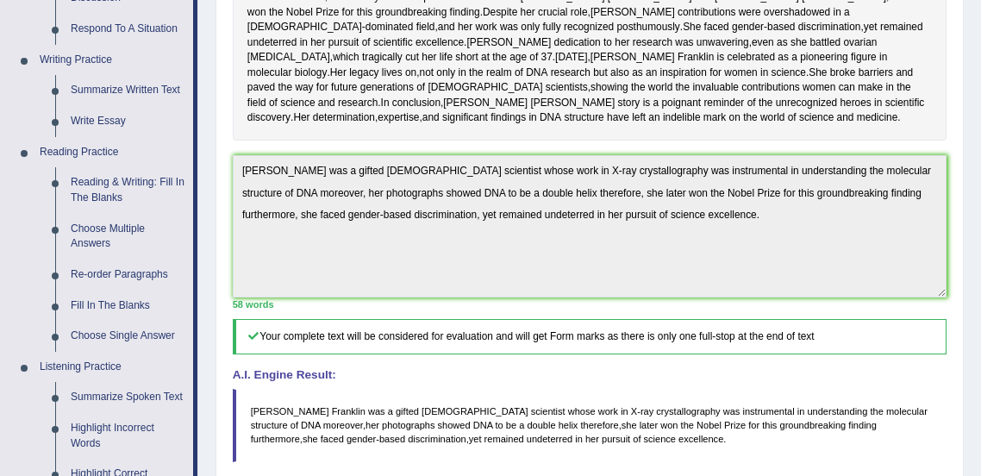
scroll to position [398, 0]
click at [122, 93] on link "Summarize Written Text" at bounding box center [128, 91] width 130 height 31
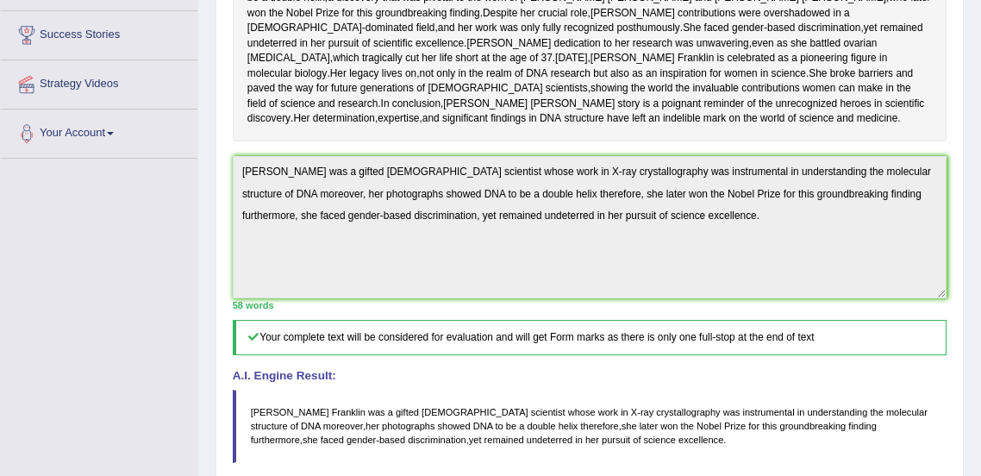
scroll to position [439, 0]
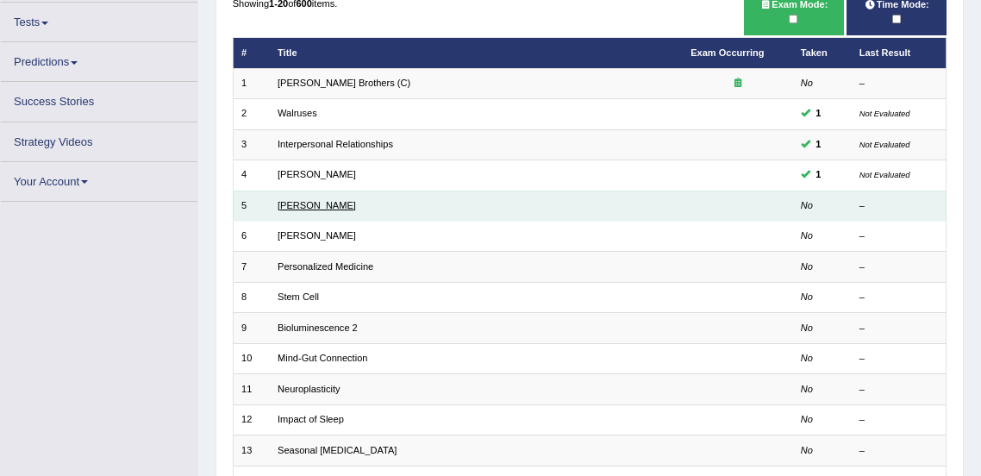
click at [302, 210] on link "[PERSON_NAME]" at bounding box center [316, 205] width 78 height 10
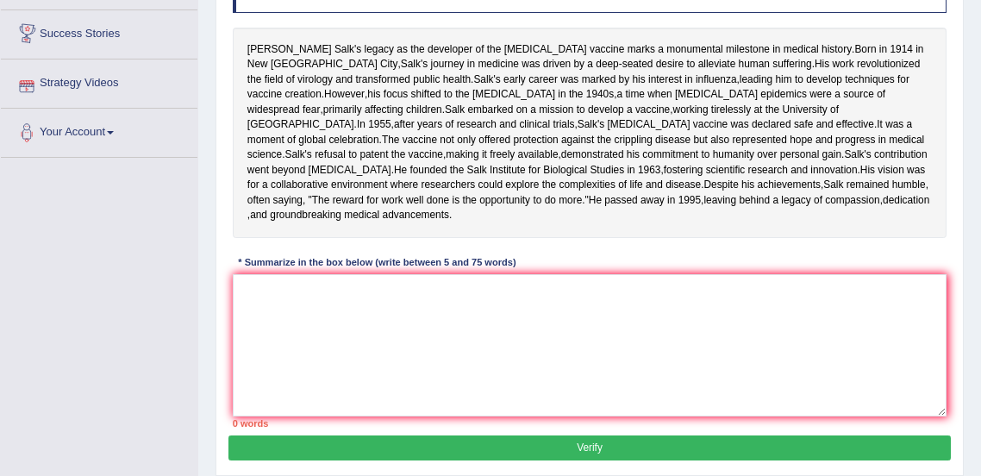
scroll to position [272, 0]
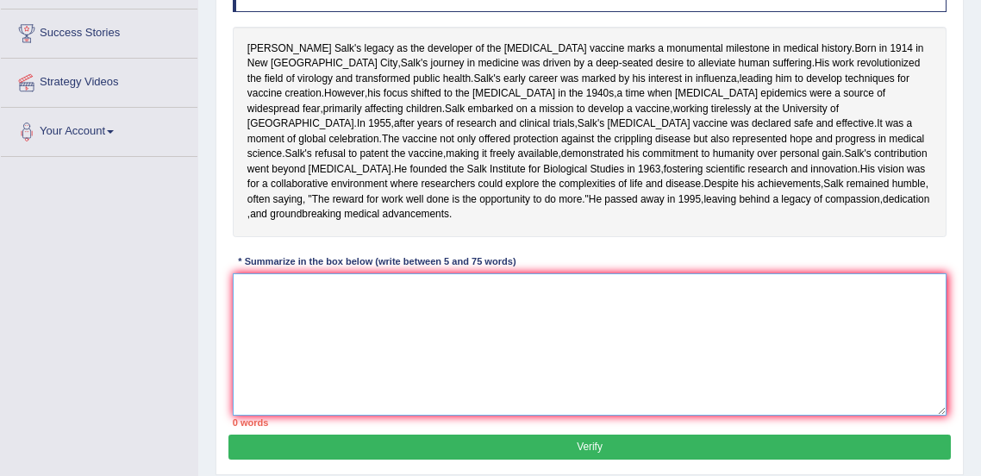
click at [323, 385] on textarea at bounding box center [590, 344] width 714 height 142
click at [465, 361] on textarea "To enrich screen reader interactions, please activate Accessibility in Grammarl…" at bounding box center [590, 344] width 714 height 142
click at [629, 410] on textarea "To enrich screen reader interactions, please activate Accessibility in Grammarl…" at bounding box center [590, 344] width 714 height 142
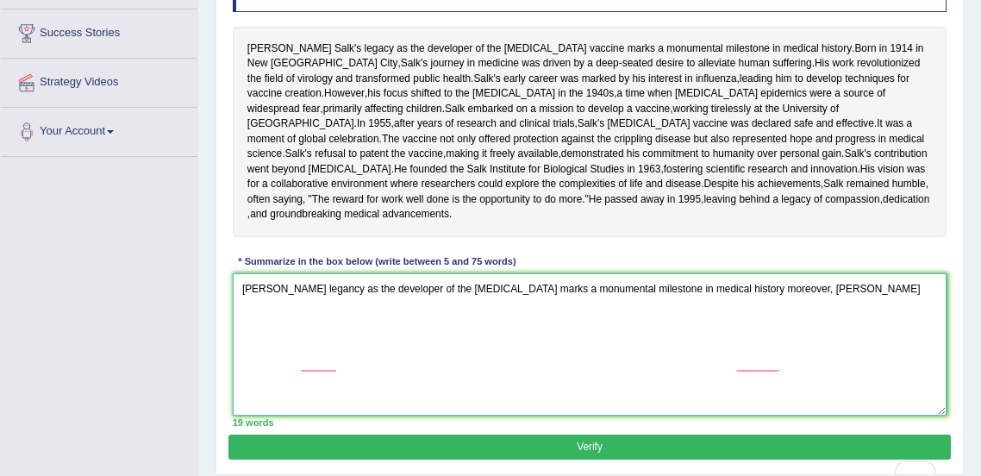
click at [327, 363] on textarea "[PERSON_NAME] legancy as the developer of the [MEDICAL_DATA] marks a monumental…" at bounding box center [590, 344] width 714 height 142
click at [821, 382] on textarea "[PERSON_NAME] legacy as the developer of the [MEDICAL_DATA] marks a monumental …" at bounding box center [590, 344] width 714 height 142
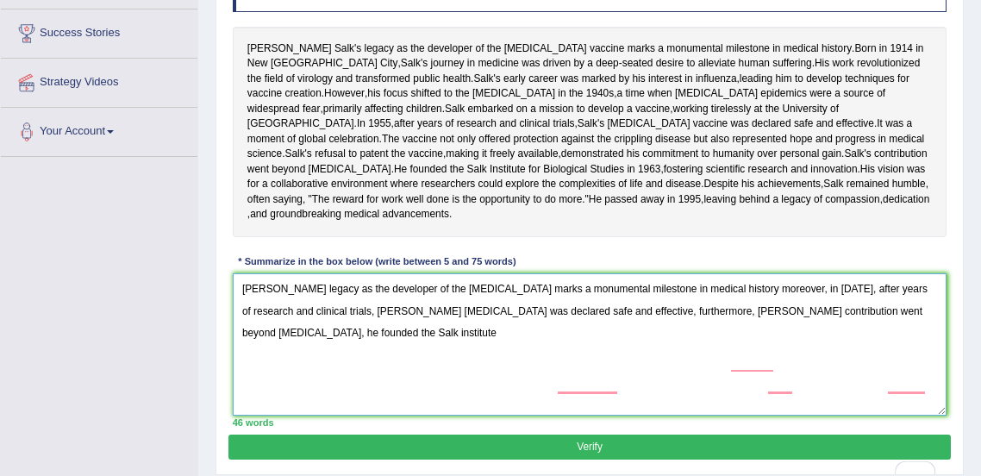
click at [781, 390] on textarea "[PERSON_NAME] legacy as the developer of the [MEDICAL_DATA] marks a monumental …" at bounding box center [590, 344] width 714 height 142
click at [794, 390] on textarea "[PERSON_NAME] legacy as the developer of the [MEDICAL_DATA] marks a monumental …" at bounding box center [590, 344] width 714 height 142
click at [290, 414] on textarea "[PERSON_NAME] legacy as the developer of the [MEDICAL_DATA] marks a monumental …" at bounding box center [590, 344] width 714 height 142
click at [245, 405] on textarea "[PERSON_NAME] legacy as the developer of the [MEDICAL_DATA] marks a monumental …" at bounding box center [590, 344] width 714 height 142
click at [340, 402] on textarea "[PERSON_NAME] legacy as the developer of the [MEDICAL_DATA] marks a monumental …" at bounding box center [590, 344] width 714 height 142
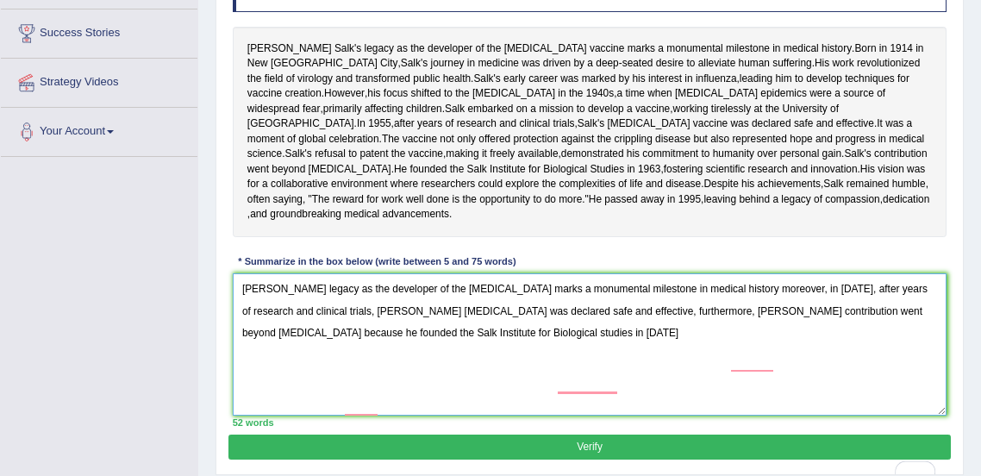
click at [350, 410] on textarea "[PERSON_NAME] legacy as the developer of the [MEDICAL_DATA] marks a monumental …" at bounding box center [590, 344] width 714 height 142
click at [562, 390] on textarea "[PERSON_NAME] legacy as the developer of the [MEDICAL_DATA] marks a monumental …" at bounding box center [590, 344] width 714 height 142
click at [442, 415] on textarea "[PERSON_NAME] legacy as the developer of the [MEDICAL_DATA] marks a monumental …" at bounding box center [590, 344] width 714 height 142
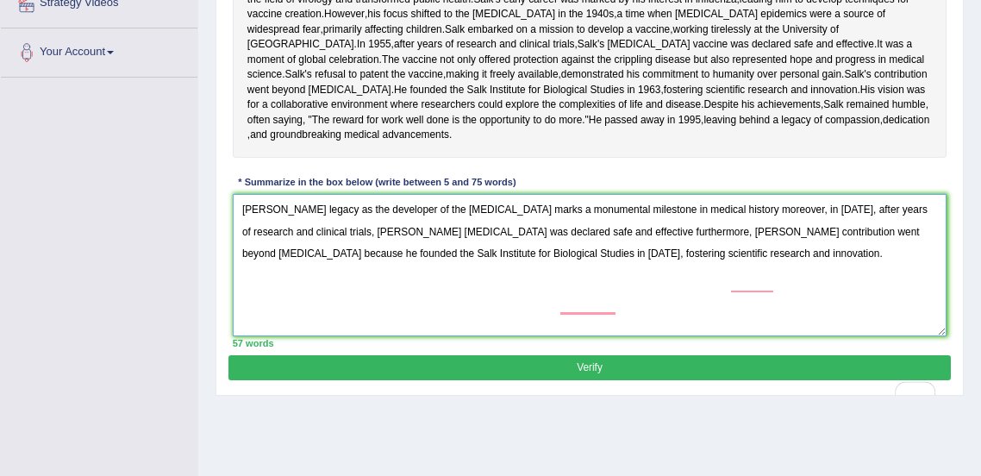
scroll to position [428, 0]
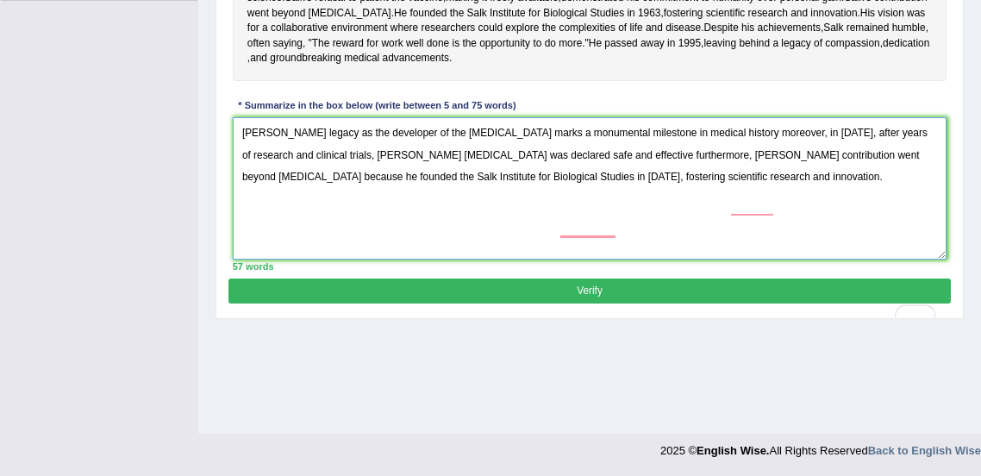
type textarea "[PERSON_NAME] legacy as the developer of the [MEDICAL_DATA] marks a monumental …"
click at [795, 303] on button "Verify" at bounding box center [588, 290] width 721 height 25
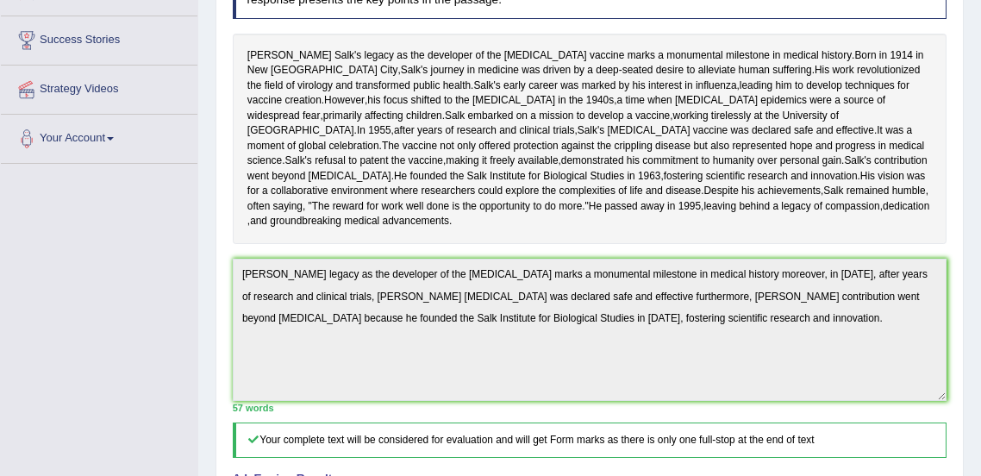
scroll to position [242, 0]
